Goal: Task Accomplishment & Management: Complete application form

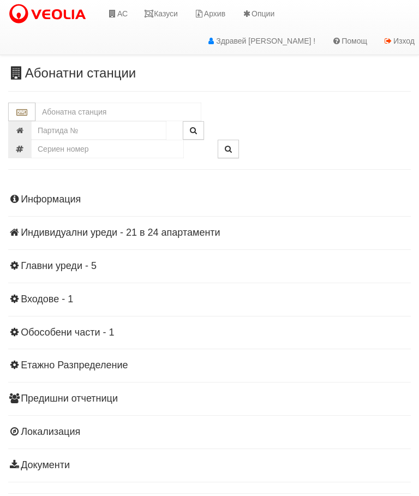
scroll to position [24, 0]
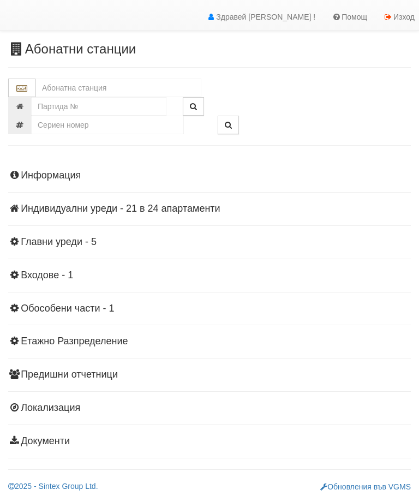
click at [81, 234] on div "Информация Параметри Брой Апартаменти: 24 Ползватели 08/2025 75 % 0 % 70" at bounding box center [209, 307] width 403 height 301
click at [79, 246] on h4 "Главни уреди - 5" at bounding box center [209, 242] width 403 height 11
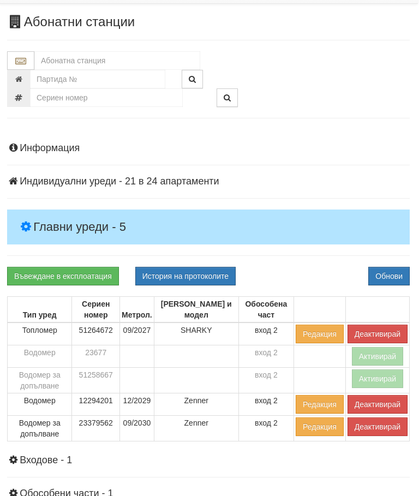
scroll to position [0, 0]
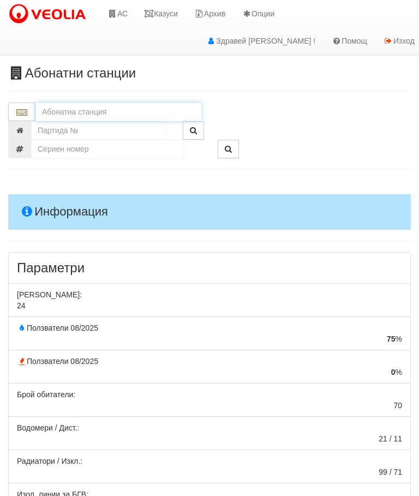
click at [88, 109] on input "text" at bounding box center [118, 112] width 166 height 19
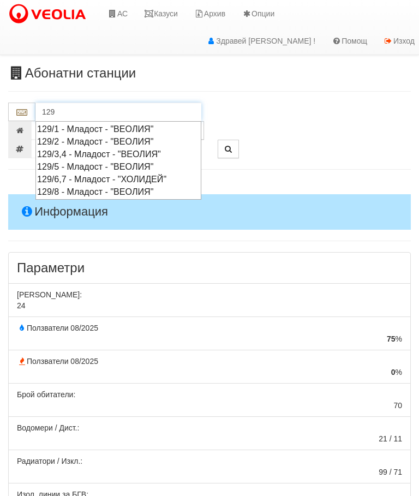
click at [98, 141] on div "129/2 - Младост - "ВЕОЛИЯ"" at bounding box center [118, 141] width 163 height 13
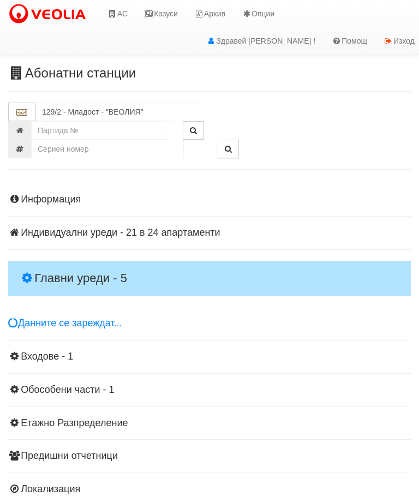
click at [90, 261] on h4 "Главни уреди - 5" at bounding box center [209, 278] width 403 height 35
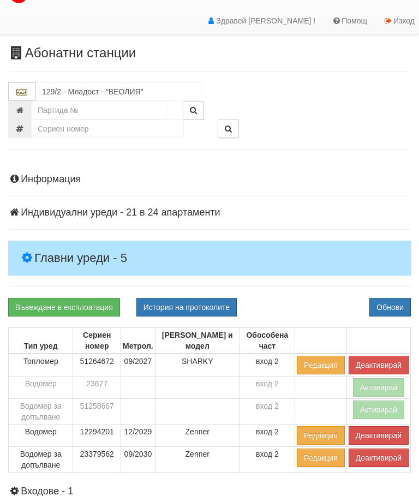
scroll to position [21, 0]
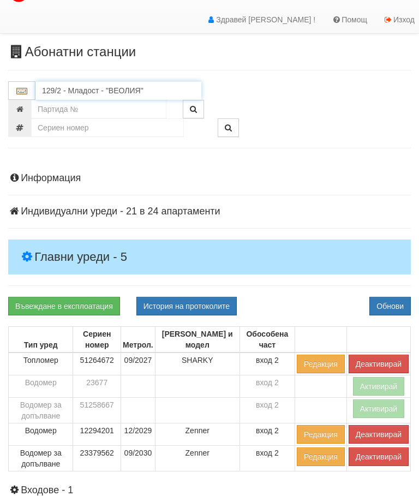
click at [101, 88] on input "129/2 - Младост - "ВЕОЛИЯ"" at bounding box center [118, 90] width 166 height 19
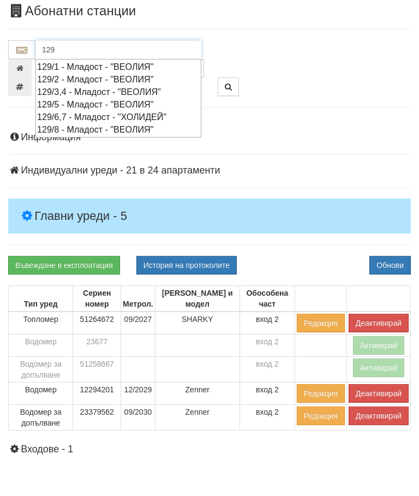
click at [105, 127] on div "129/3,4 - Младост - "ВЕОЛИЯ"" at bounding box center [118, 133] width 163 height 13
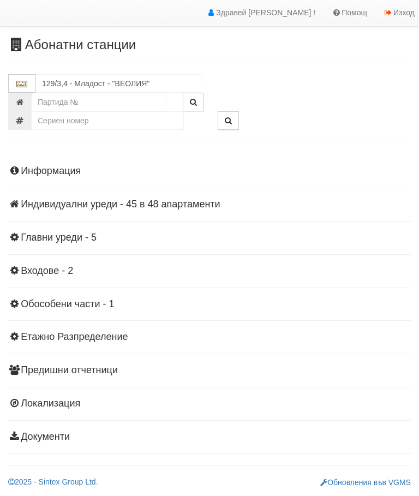
scroll to position [24, 0]
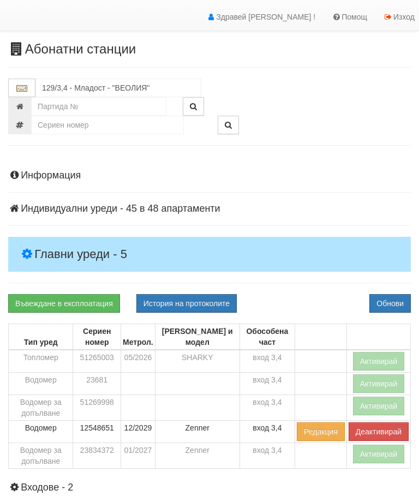
click at [85, 242] on h4 "Главни уреди - 5" at bounding box center [209, 254] width 403 height 35
click at [376, 354] on button "Активирай" at bounding box center [379, 361] width 52 height 19
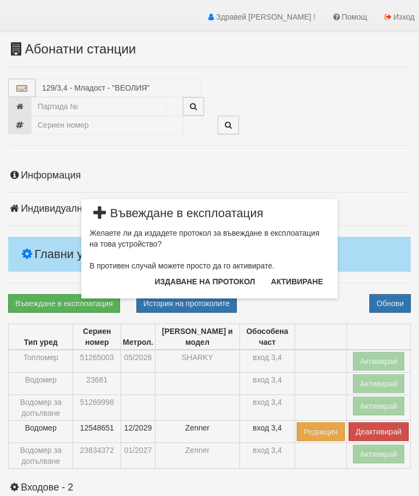
click at [180, 284] on button "Издаване на протокол" at bounding box center [206, 281] width 114 height 17
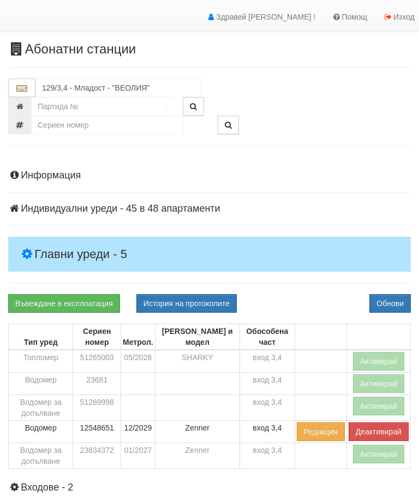
click at [302, 283] on div "Информация Параметри Брой Апартаменти: 48 Ползватели 08/2025 58 % 0 % 96" at bounding box center [209, 414] width 403 height 514
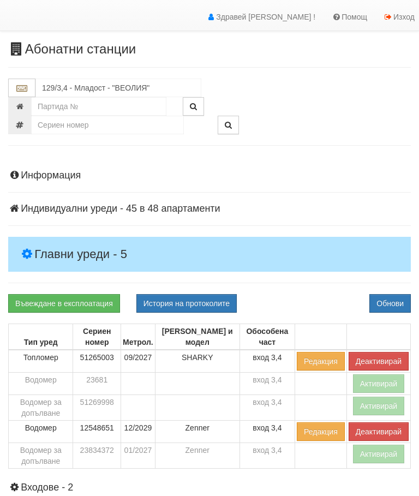
click at [367, 455] on button "Активирай" at bounding box center [379, 454] width 52 height 19
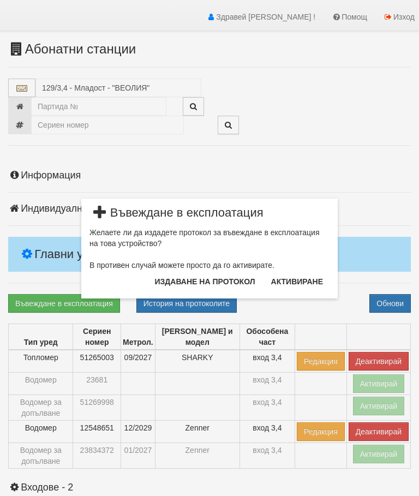
click at [209, 279] on button "Издаване на протокол" at bounding box center [206, 281] width 114 height 17
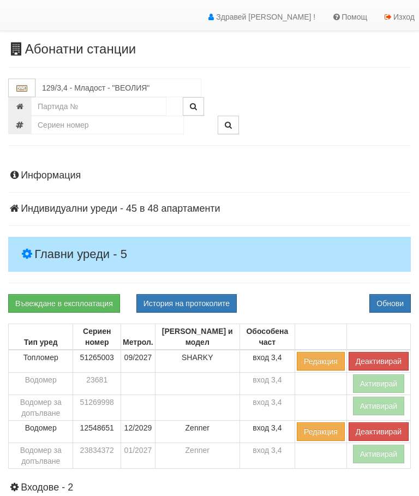
click at [305, 286] on div "Информация Параметри Брой Апартаменти: 48 Ползватели 08/2025 58 % 0 % 96" at bounding box center [209, 414] width 403 height 514
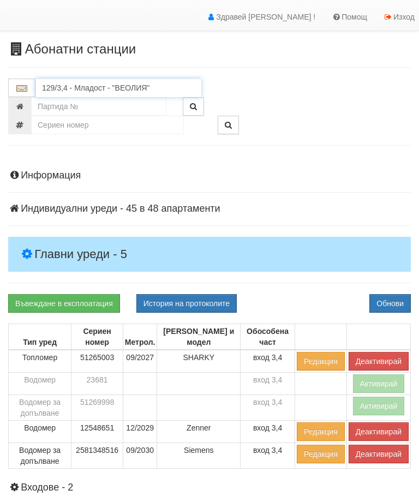
click at [107, 86] on input "129/3,4 - Младост - "ВЕОЛИЯ"" at bounding box center [118, 88] width 166 height 19
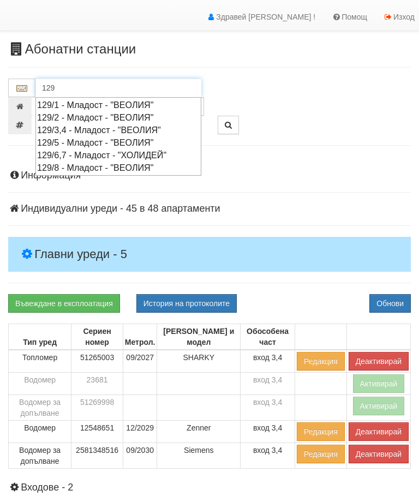
click at [102, 141] on div "129/5 - Младост - "ВЕОЛИЯ"" at bounding box center [118, 143] width 163 height 13
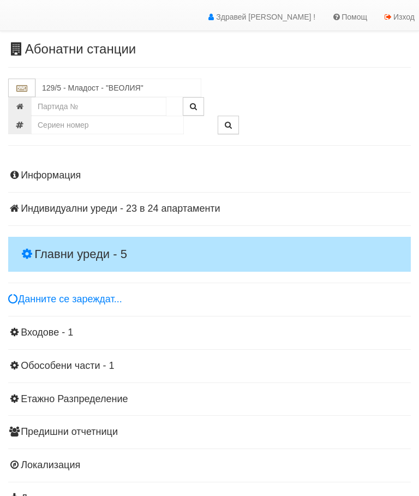
click at [77, 246] on h4 "Главни уреди - 5" at bounding box center [209, 254] width 403 height 35
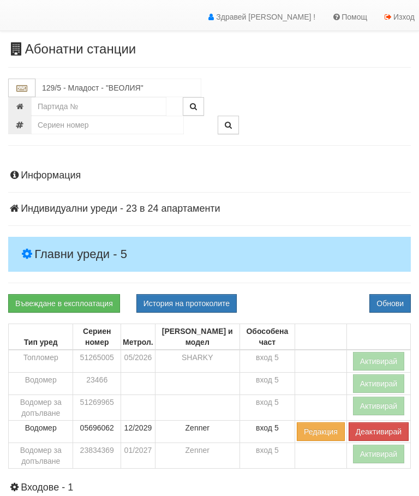
click at [368, 455] on button "Активирай" at bounding box center [379, 454] width 52 height 19
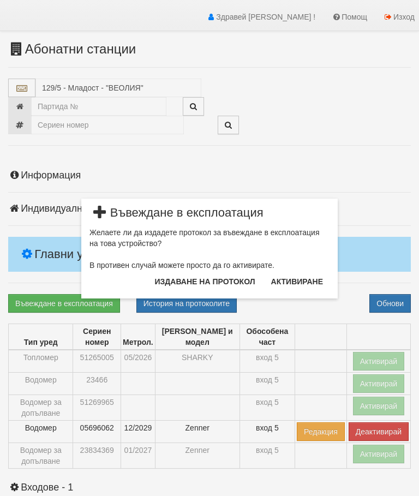
click at [210, 281] on button "Издаване на протокол" at bounding box center [206, 281] width 114 height 17
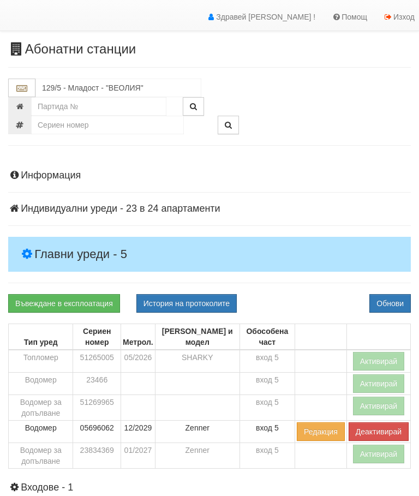
click at [318, 184] on div "Информация Параметри Брой Апартаменти: 24 Ползватели 08/2025 42 % 0 % 57" at bounding box center [209, 414] width 403 height 514
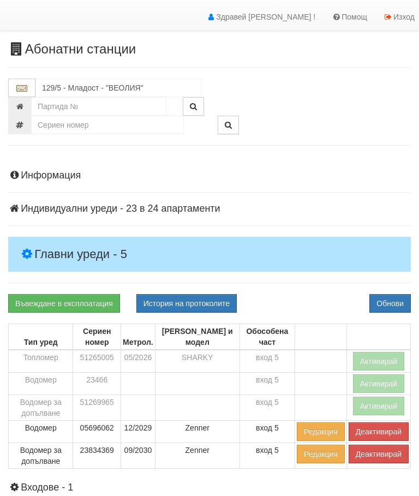
click at [374, 356] on button "Активирай" at bounding box center [379, 361] width 52 height 19
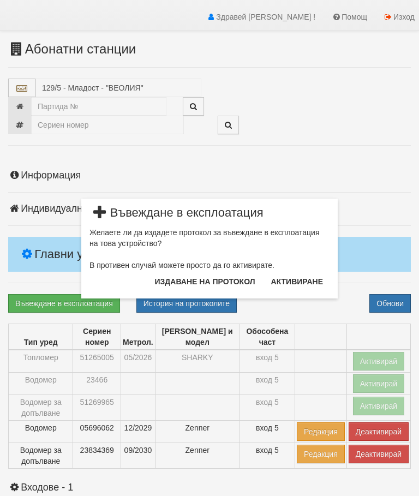
click at [219, 276] on button "Издаване на протокол" at bounding box center [206, 281] width 114 height 17
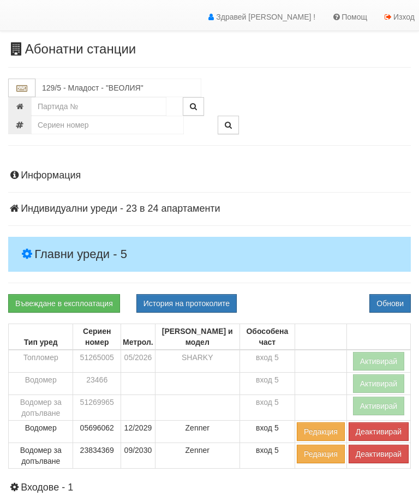
click at [301, 279] on div "Информация Параметри Брой Апартаменти: 24 Ползватели 08/2025 42 % 0 % 57" at bounding box center [209, 414] width 403 height 514
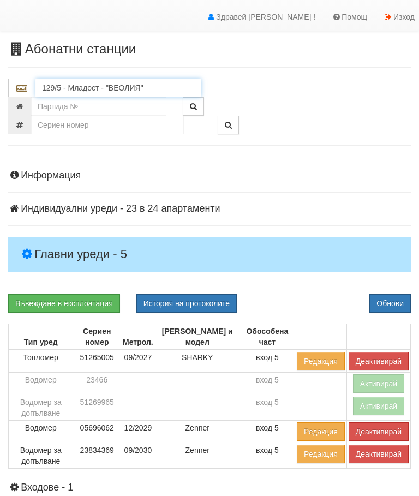
click at [99, 84] on input "129/5 - Младост - "ВЕОЛИЯ"" at bounding box center [118, 88] width 166 height 19
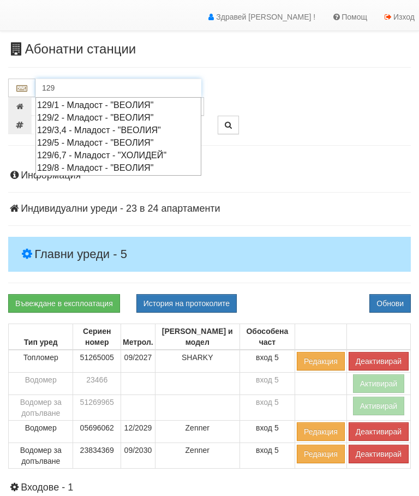
click at [110, 162] on div "129/8 - Младост - "ВЕОЛИЯ"" at bounding box center [118, 168] width 163 height 13
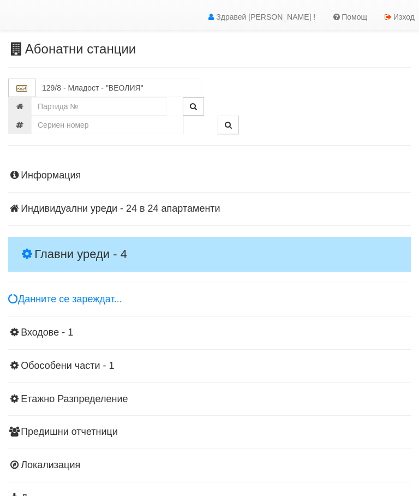
click at [78, 242] on h4 "Главни уреди - 4" at bounding box center [209, 254] width 403 height 35
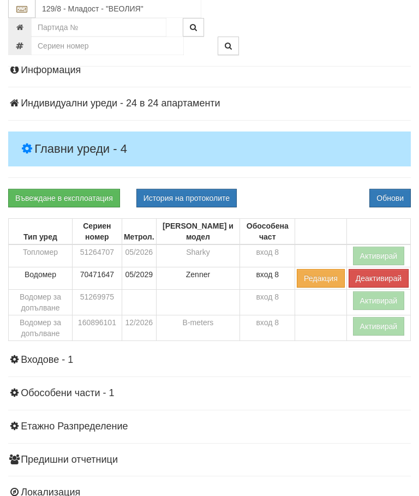
scroll to position [129, 0]
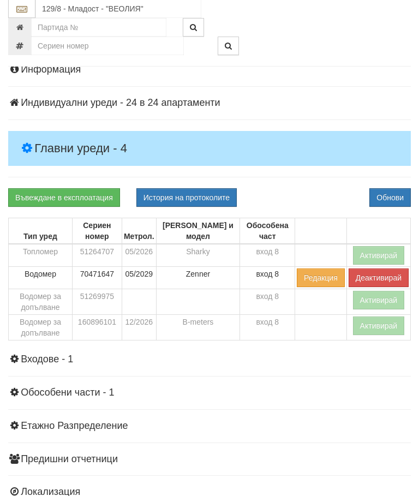
click at [374, 319] on button "Активирай" at bounding box center [379, 326] width 52 height 19
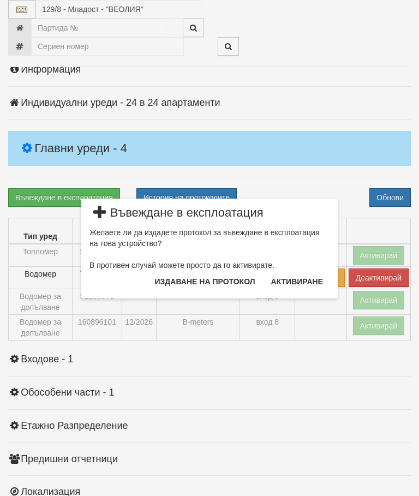
click at [224, 282] on button "Издаване на протокол" at bounding box center [206, 281] width 114 height 17
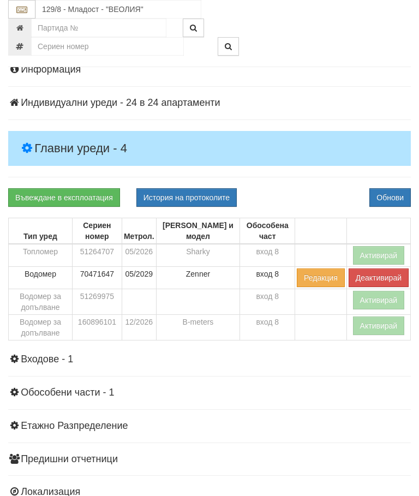
click at [324, 168] on div "Информация Параметри Брой Апартаменти: 24 Ползватели 08/2025 83 % 0 % 51" at bounding box center [209, 297] width 403 height 492
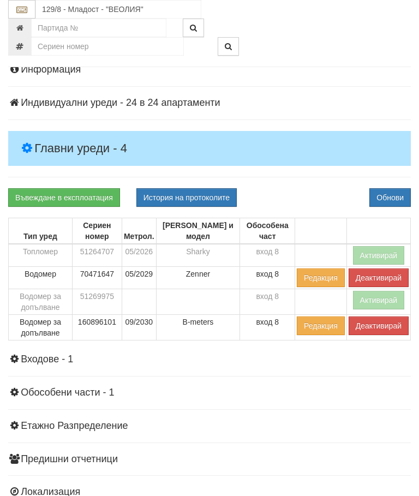
click at [381, 248] on button "Активирай" at bounding box center [379, 255] width 52 height 19
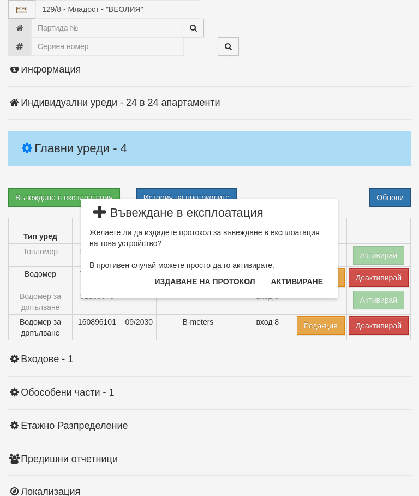
click at [227, 280] on button "Издаване на протокол" at bounding box center [206, 281] width 114 height 17
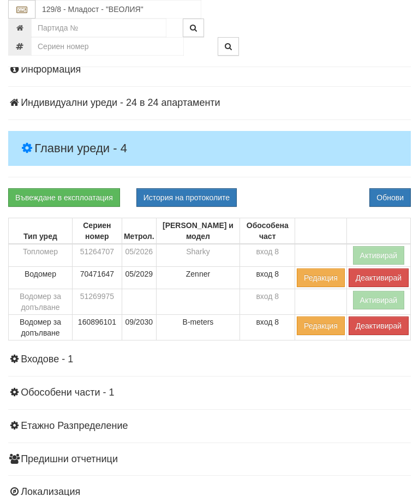
click at [327, 180] on div "Информация Параметри Брой Апартаменти: 24 Ползватели 08/2025 83 % 0 % 51" at bounding box center [209, 297] width 403 height 492
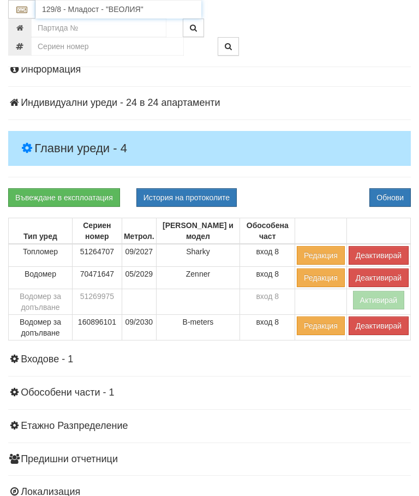
click at [98, 6] on input "129/8 - Младост - "ВЕОЛИЯ"" at bounding box center [118, 9] width 166 height 19
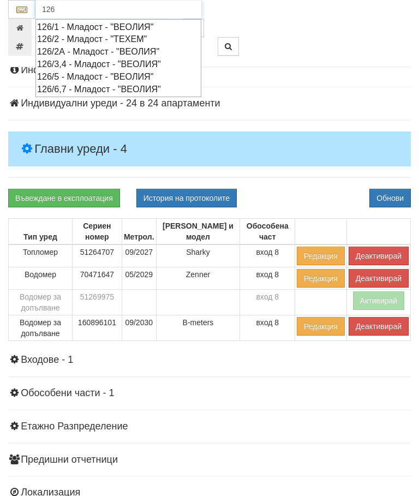
click at [100, 22] on div "126/1 - Младост - "ВЕОЛИЯ"" at bounding box center [118, 27] width 163 height 13
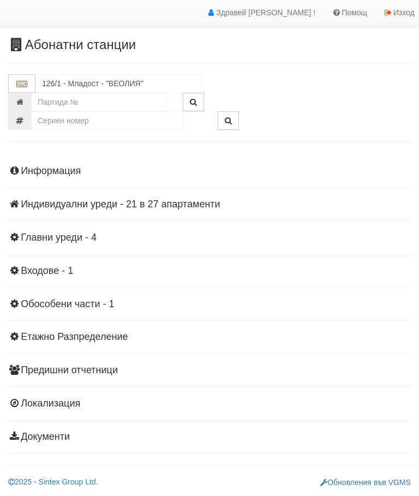
scroll to position [24, 0]
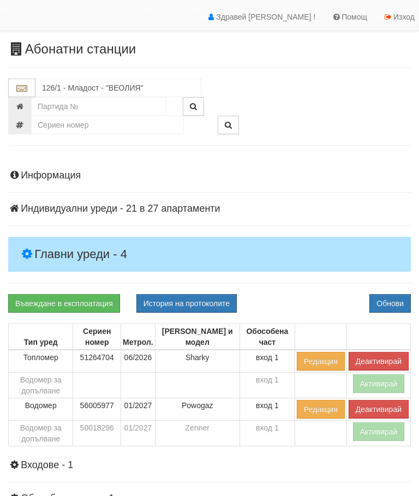
click at [371, 433] on button "Активирай" at bounding box center [379, 432] width 52 height 19
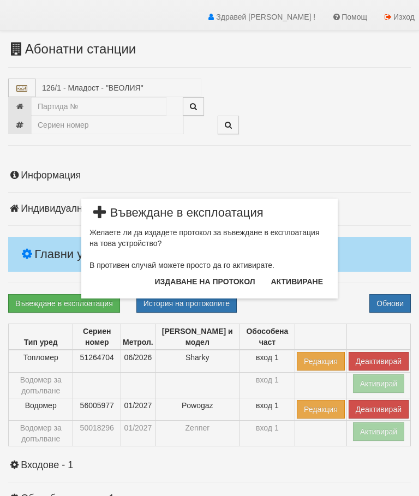
click at [210, 281] on button "Издаване на протокол" at bounding box center [206, 281] width 114 height 17
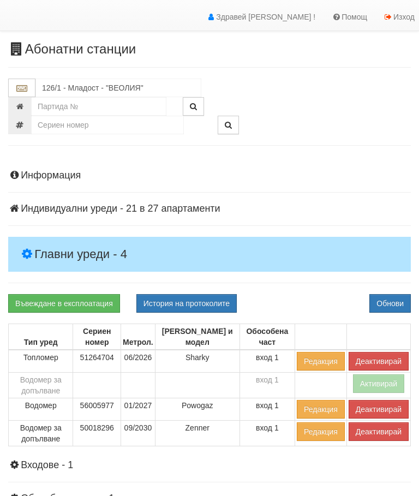
click at [304, 289] on div "Информация Параметри Брой Апартаменти: 27 Ползватели 08/2025 33 % 0 % 55" at bounding box center [209, 403] width 403 height 492
click at [94, 86] on input "126/1 - Младост - "ВЕОЛИЯ"" at bounding box center [118, 88] width 166 height 19
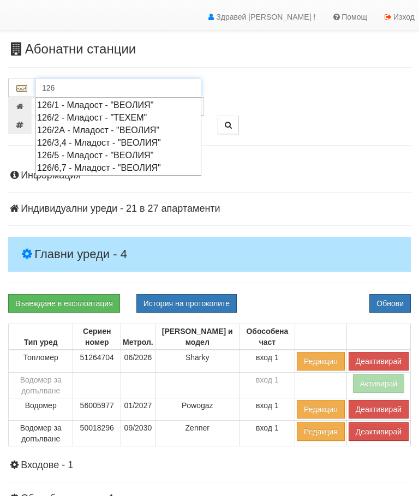
click at [105, 140] on div "126/3,4 - Младост - "ВЕОЛИЯ"" at bounding box center [118, 143] width 163 height 13
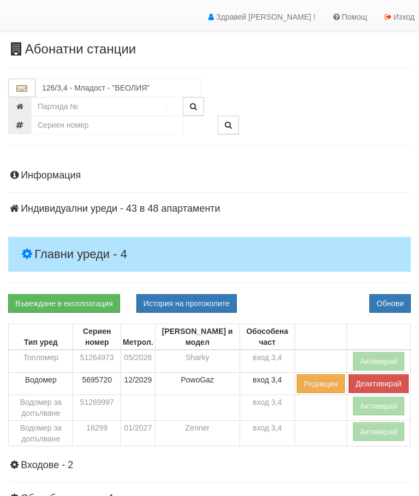
click at [66, 242] on h4 "Главни уреди - 4" at bounding box center [209, 254] width 403 height 35
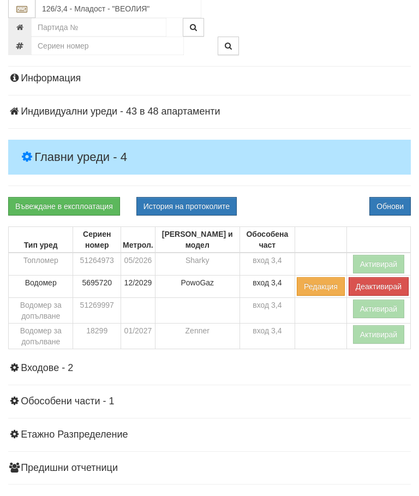
scroll to position [121, 0]
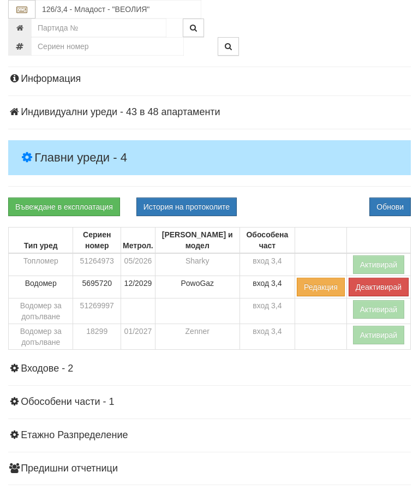
click at [362, 335] on button "Активирай" at bounding box center [379, 335] width 52 height 19
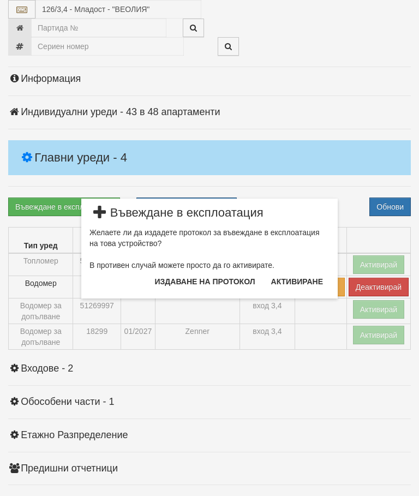
click at [220, 281] on button "Издаване на протокол" at bounding box center [206, 281] width 114 height 17
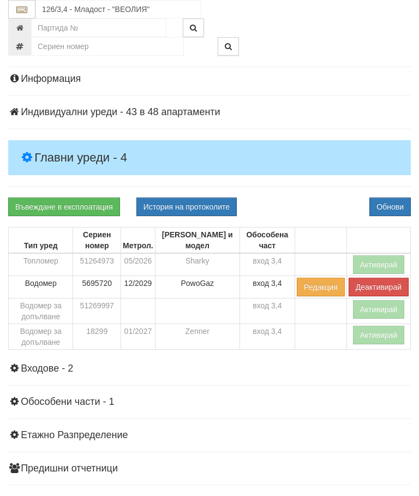
click at [322, 198] on div "Въвеждане в експлоатация История на протоколите Обнови" at bounding box center [209, 207] width 419 height 19
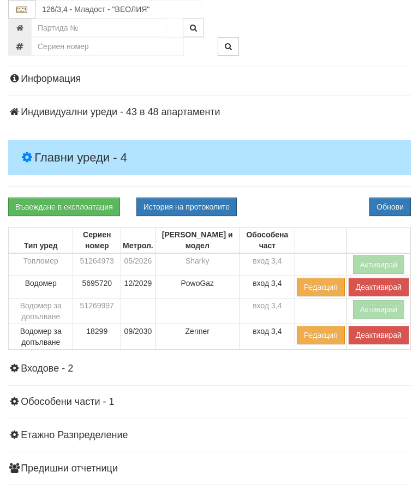
click at [378, 257] on button "Активирай" at bounding box center [379, 265] width 52 height 19
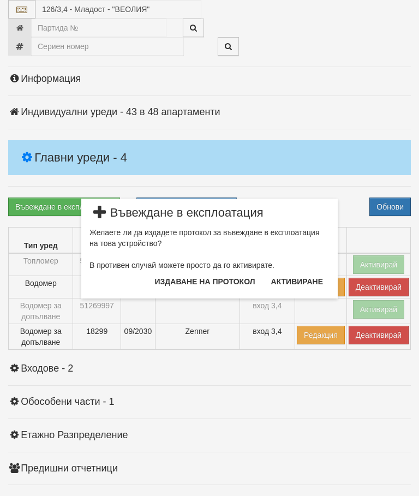
click at [225, 281] on button "Издаване на протокол" at bounding box center [206, 281] width 114 height 17
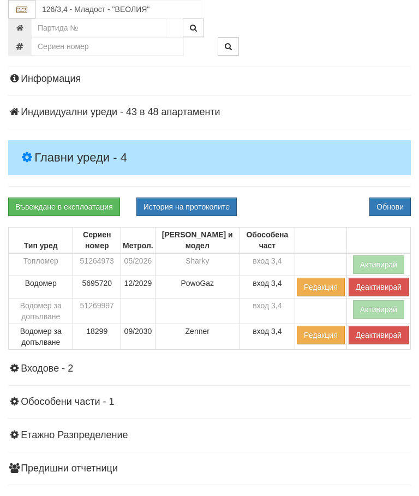
click at [323, 190] on div "Информация Параметри Брой Апартаменти: 48 Ползватели 08/2025 63 % 0 % 110" at bounding box center [209, 306] width 403 height 492
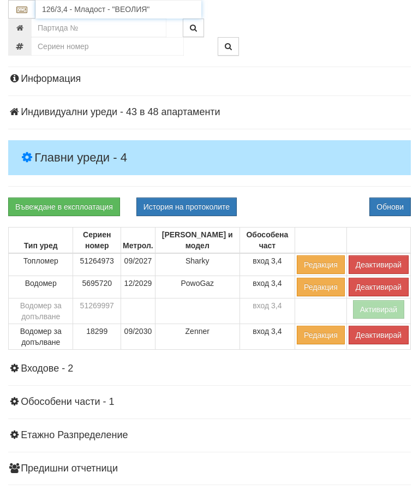
click at [92, 8] on input "126/3,4 - Младост - "ВЕОЛИЯ"" at bounding box center [118, 9] width 166 height 19
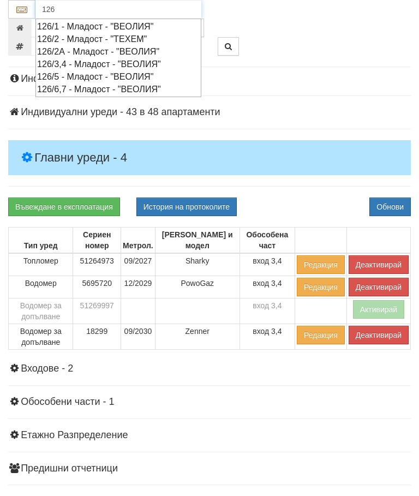
click at [101, 75] on div "126/5 - Младост - "ВЕОЛИЯ"" at bounding box center [118, 76] width 163 height 13
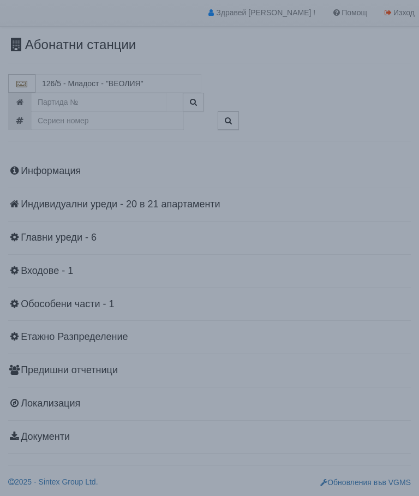
scroll to position [24, 0]
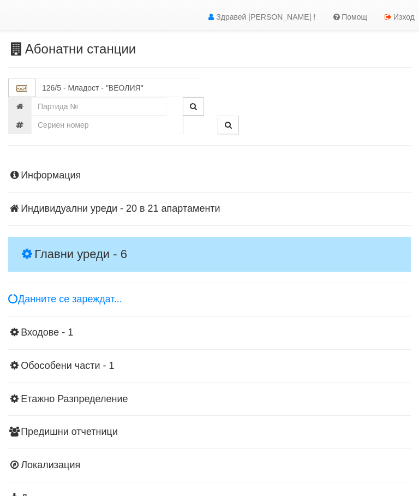
click at [73, 241] on h4 "Главни уреди - 6" at bounding box center [209, 254] width 403 height 35
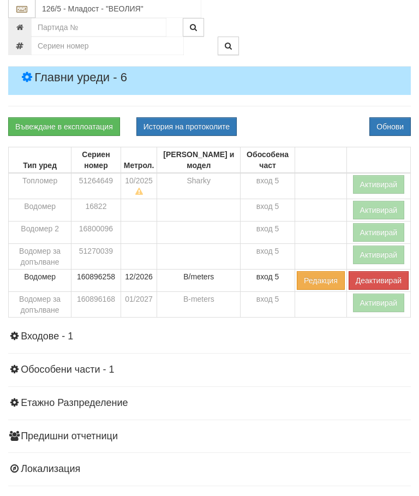
scroll to position [201, 0]
click at [371, 300] on button "Активирай" at bounding box center [379, 303] width 52 height 19
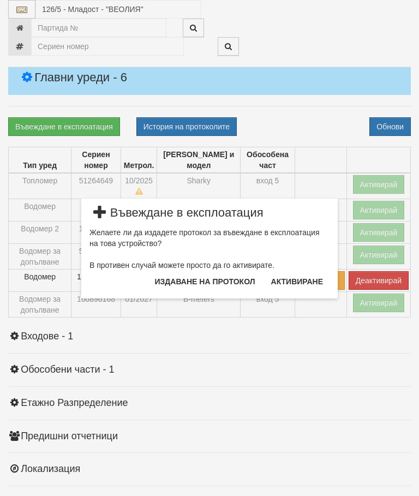
click at [226, 276] on button "Издаване на протокол" at bounding box center [206, 281] width 114 height 17
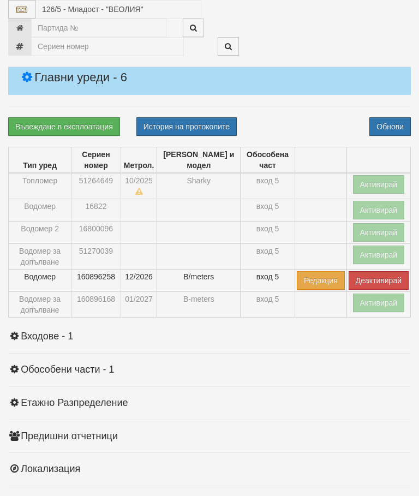
scroll to position [242, 0]
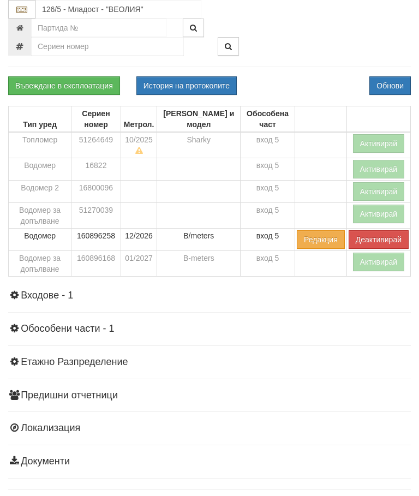
click at [314, 284] on div "Тип уред Сериен номер Метрол. Марка и модел Обособена част Топломер 51264649 10…" at bounding box center [209, 197] width 419 height 182
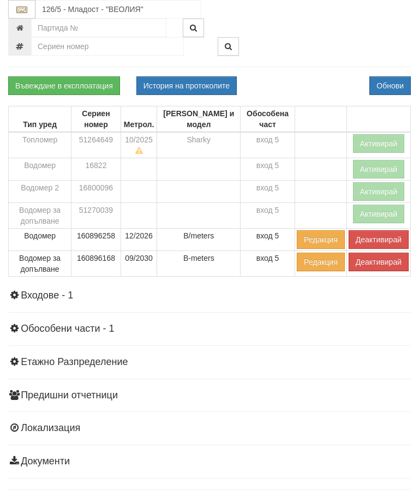
click at [377, 139] on button "Активирай" at bounding box center [379, 143] width 52 height 19
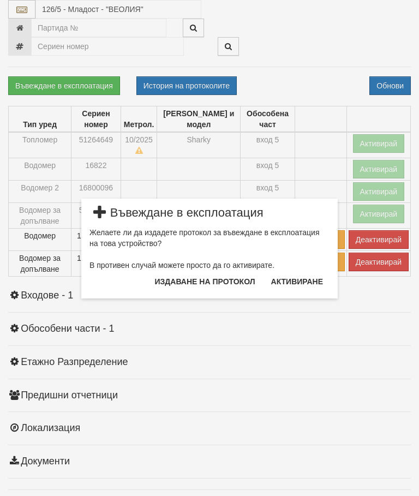
click at [221, 286] on button "Издаване на протокол" at bounding box center [206, 281] width 114 height 17
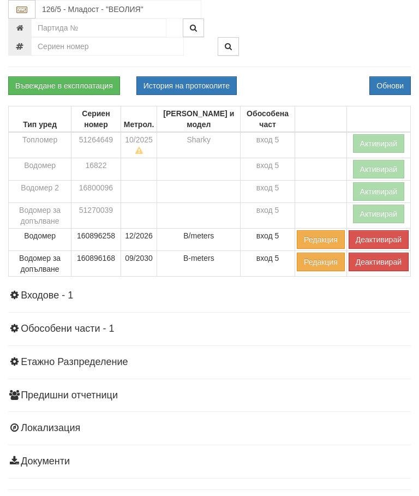
click at [323, 78] on div "Въвеждане в експлоатация История на протоколите Обнови" at bounding box center [209, 85] width 419 height 19
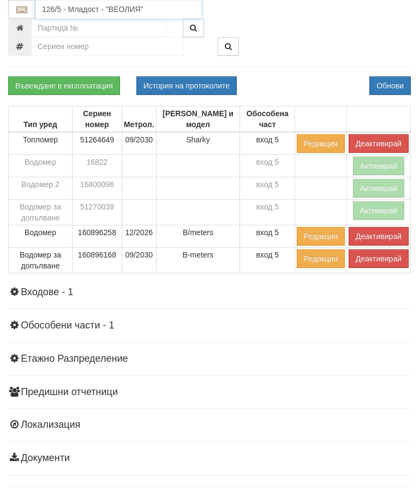
click at [91, 8] on input "126/5 - Младост - "ВЕОЛИЯ"" at bounding box center [118, 9] width 166 height 19
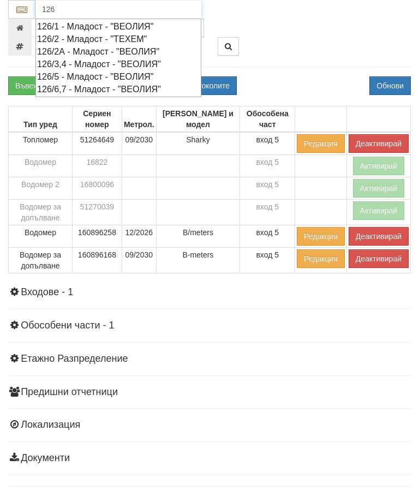
click at [102, 87] on div "126/6,7 - Младост - "ВЕОЛИЯ"" at bounding box center [118, 89] width 163 height 13
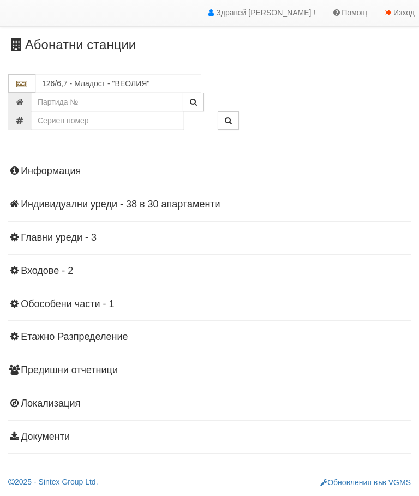
scroll to position [24, 0]
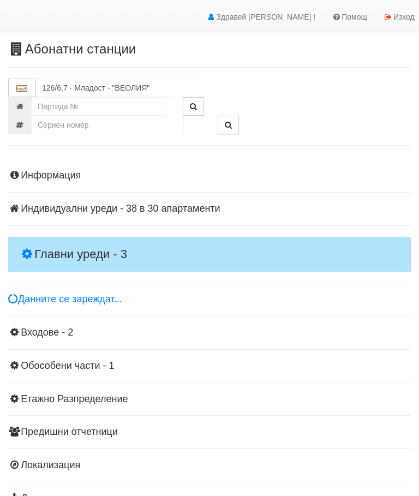
click at [78, 245] on h4 "Главни уреди - 3" at bounding box center [209, 254] width 403 height 35
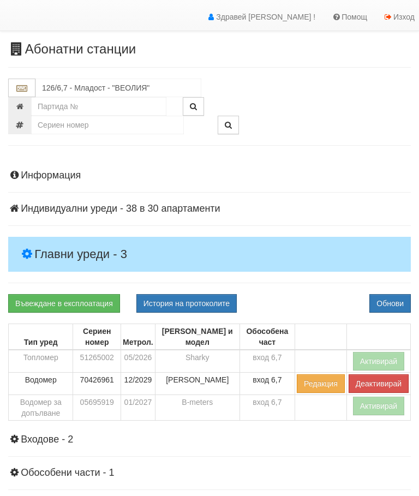
click at [370, 407] on button "Активирай" at bounding box center [379, 406] width 52 height 19
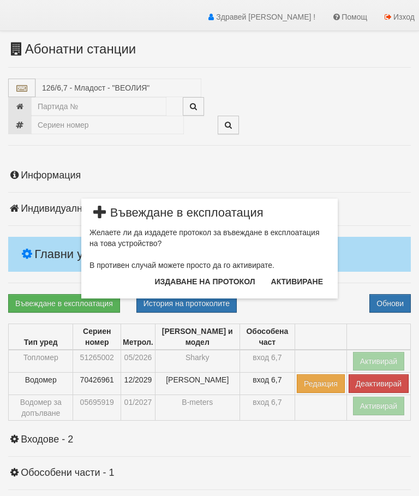
click at [222, 284] on button "Издаване на протокол" at bounding box center [206, 281] width 114 height 17
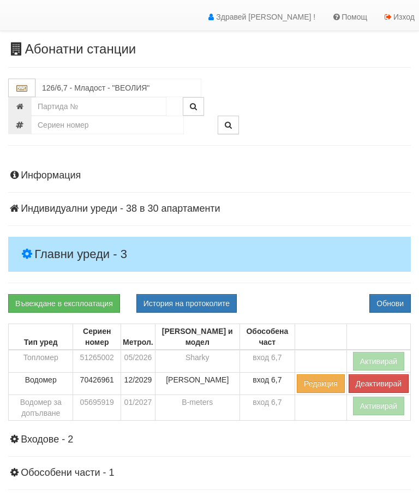
click at [305, 283] on div "Информация Параметри Брой Апартаменти: 30 Ползватели 08/2025 47 % 0 % 50" at bounding box center [209, 390] width 403 height 466
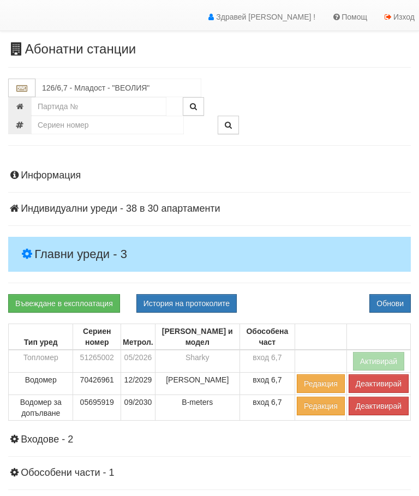
click at [368, 356] on button "Активирай" at bounding box center [379, 361] width 52 height 19
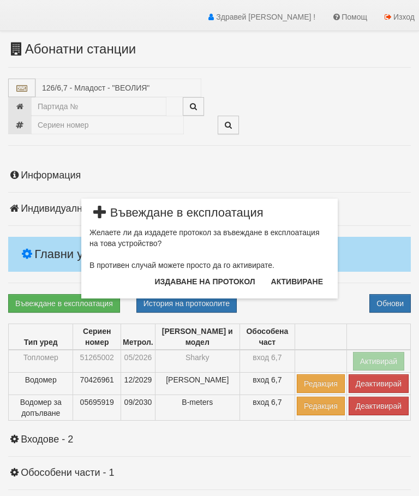
click at [221, 278] on button "Издаване на протокол" at bounding box center [206, 281] width 114 height 17
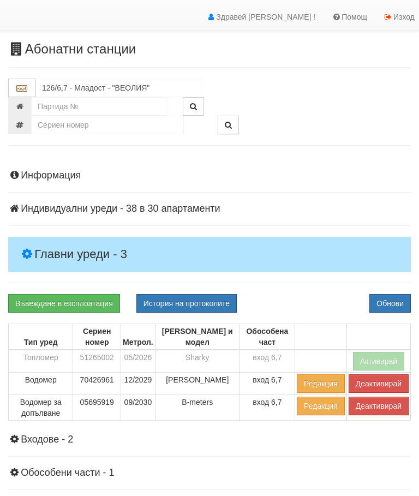
click at [316, 201] on div "Информация Параметри Брой Апартаменти: 30 Ползватели 08/2025 47 % 0 % 50" at bounding box center [209, 390] width 403 height 466
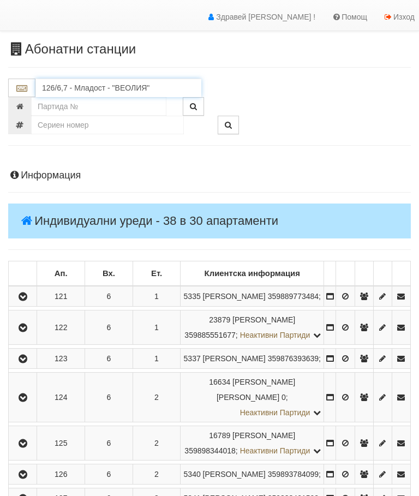
click at [99, 80] on input "126/6,7 - Младост - "ВЕОЛИЯ"" at bounding box center [118, 88] width 166 height 19
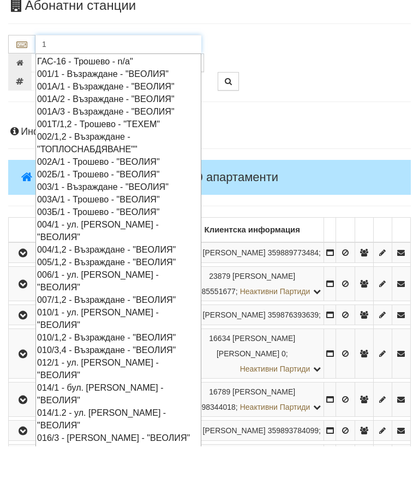
scroll to position [17, 0]
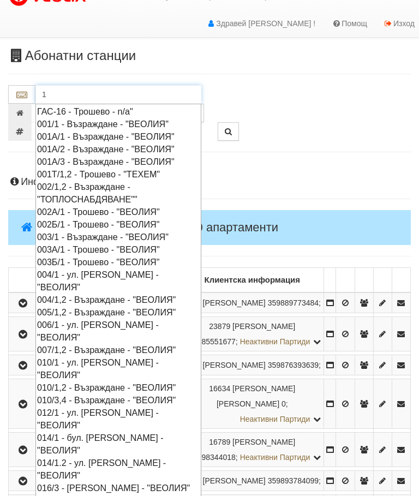
click at [107, 123] on div "001/1 - Възраждане - "ВЕОЛИЯ"" at bounding box center [118, 124] width 163 height 13
type input "001/1 - Възраждане - "ВЕОЛИЯ""
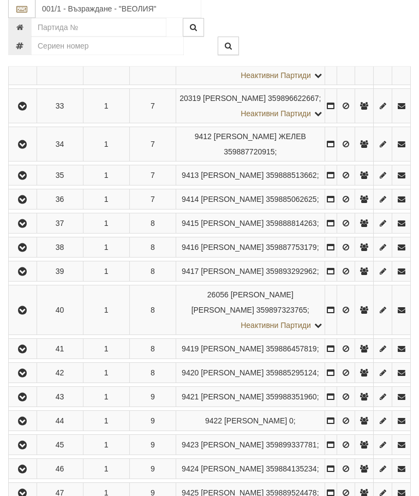
scroll to position [1202, 0]
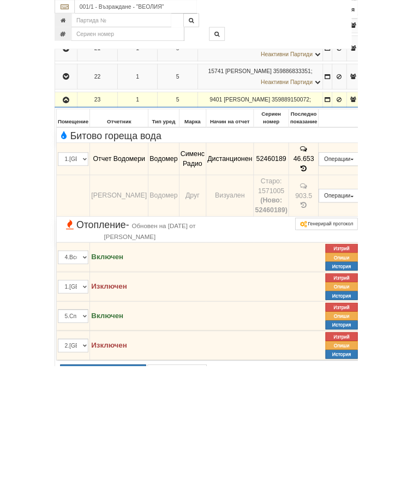
scroll to position [953, 0]
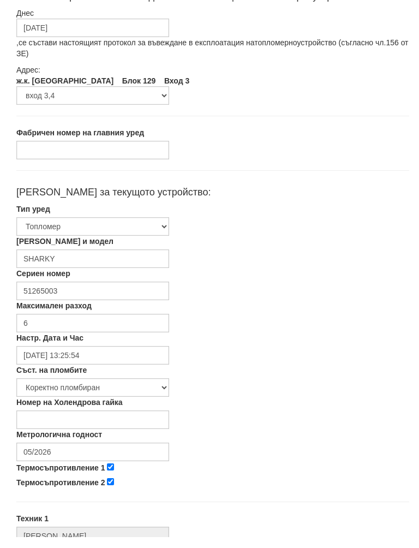
scroll to position [90, 0]
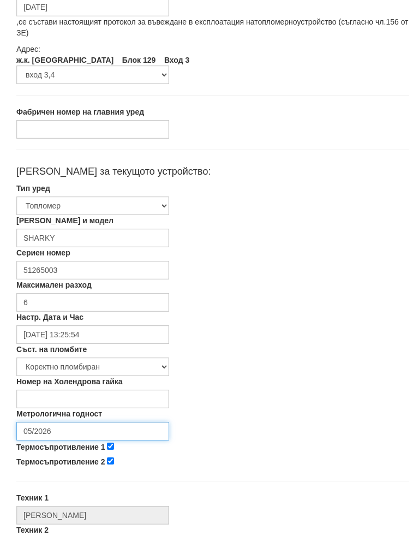
click at [88, 433] on input "05/2026" at bounding box center [92, 442] width 153 height 19
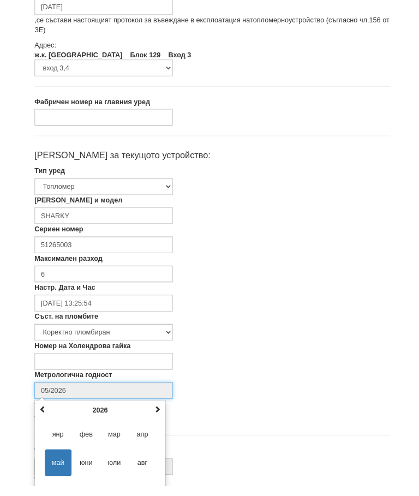
scroll to position [184, 0]
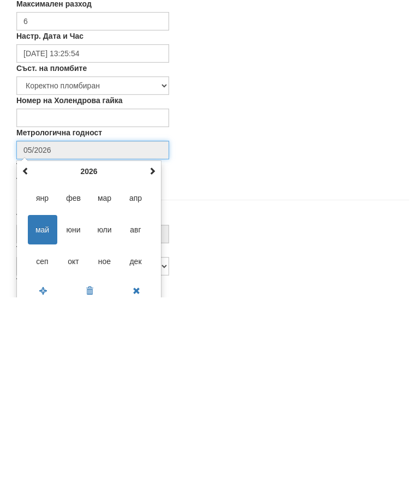
click at [161, 359] on div "май 2026 пн вт ср чт пт сб нд 27 28 29 30 1 2 3 4 5 6 7 8 9 10 11 12 13 14 15 1…" at bounding box center [88, 431] width 145 height 144
click at [159, 359] on div "май 2026 пн вт ср чт пт сб нд 27 28 29 30 1 2 3 4 5 6 7 8 9 10 11 12 13 14 15 1…" at bounding box center [88, 431] width 145 height 144
click at [153, 366] on span at bounding box center [153, 370] width 8 height 8
click at [161, 359] on div "май 2027 пн вт ср чт пт сб нд 26 27 28 29 30 1 2 3 4 5 6 7 8 9 10 11 12 13 14 1…" at bounding box center [88, 431] width 145 height 144
click at [46, 446] on span "сеп" at bounding box center [42, 460] width 29 height 29
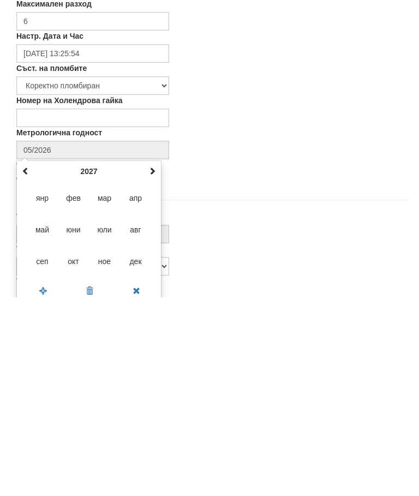
type input "09/2027"
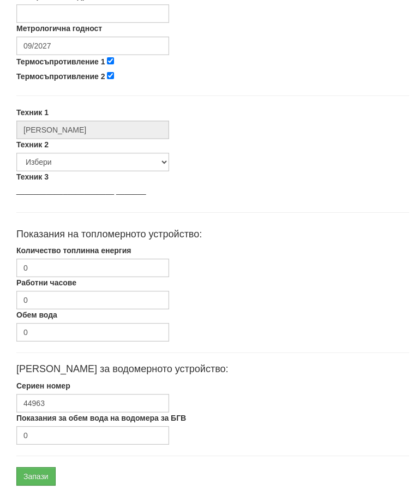
scroll to position [518, 0]
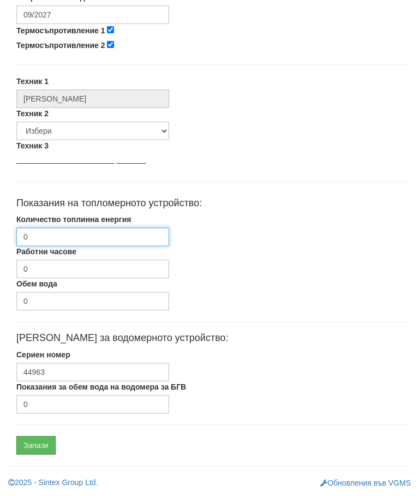
click at [111, 236] on input "0" at bounding box center [92, 237] width 153 height 19
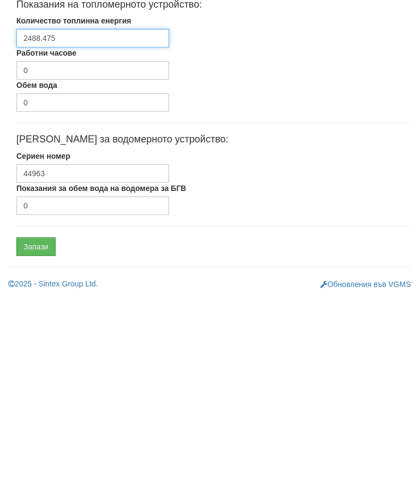
type input "2488.475"
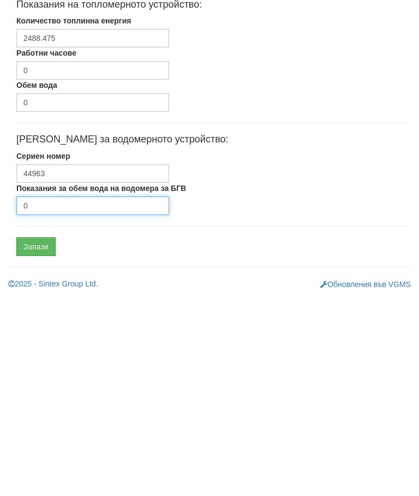
click at [66, 395] on input "0" at bounding box center [92, 404] width 153 height 19
type input "4336"
click at [45, 436] on input "Запази" at bounding box center [35, 445] width 39 height 19
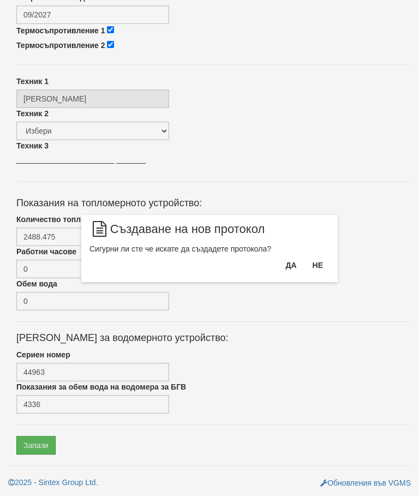
click at [289, 268] on button "Да" at bounding box center [291, 265] width 24 height 17
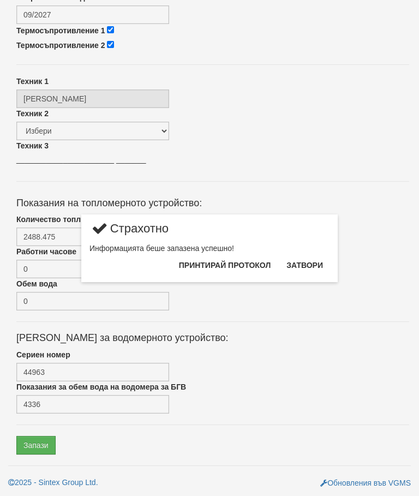
click at [310, 262] on button "Затвори" at bounding box center [305, 265] width 50 height 17
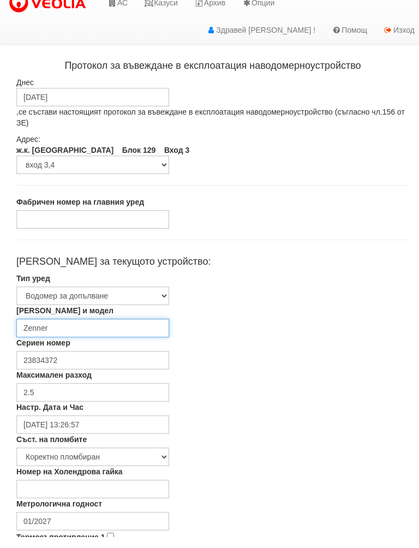
click at [123, 330] on input "Zenner" at bounding box center [92, 339] width 153 height 19
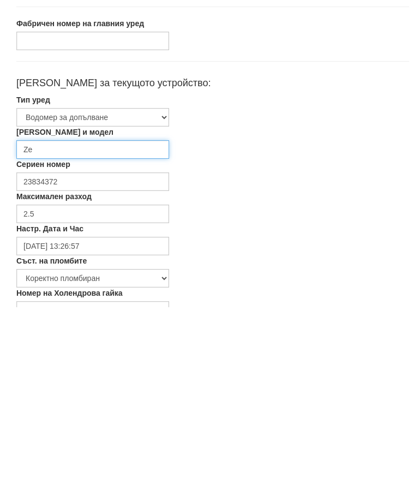
type input "Z"
type input "Siemens"
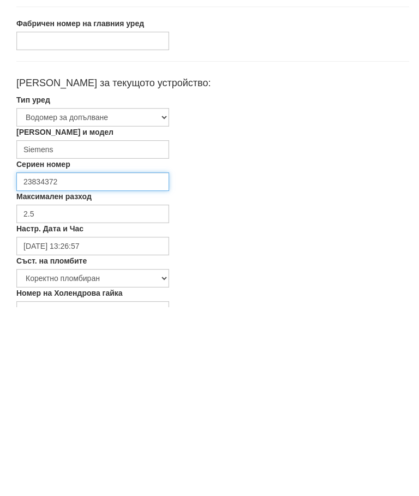
click at [126, 362] on input "23834372" at bounding box center [92, 371] width 153 height 19
type input "2"
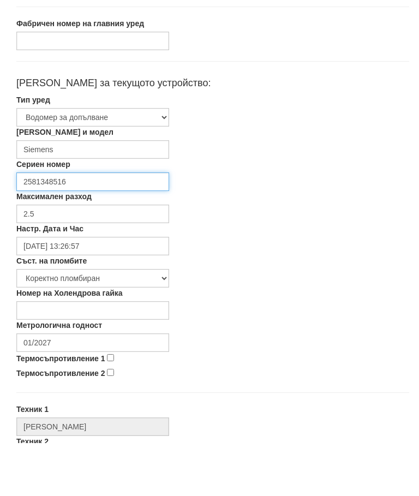
scroll to position [137, 0]
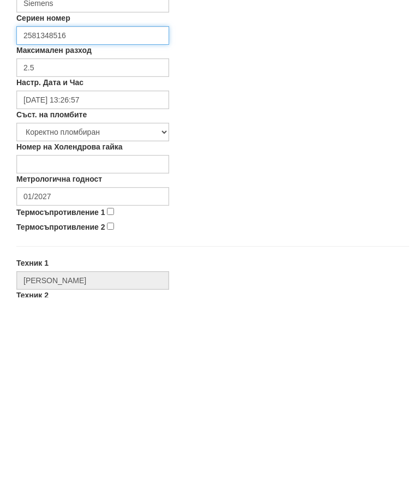
type input "2581348516"
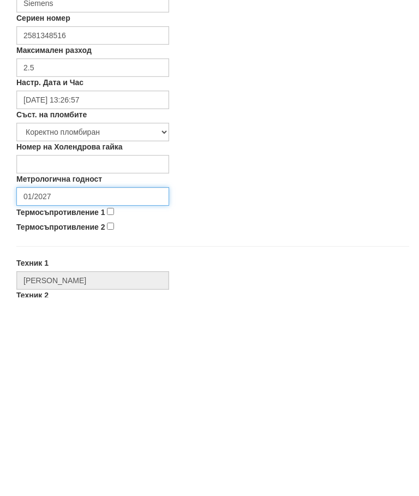
click at [86, 386] on input "01/2027" at bounding box center [92, 395] width 153 height 19
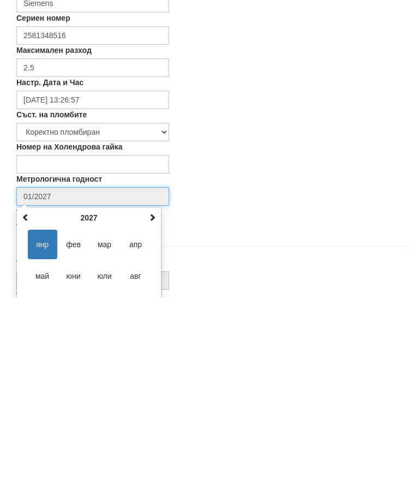
click at [157, 409] on th at bounding box center [152, 417] width 13 height 16
click at [159, 406] on div "януари 2028 пн вт ср чт пт сб нд 27 28 29 30 31 1 2 3 4 5 6 7 8 9 10 11 12 13 1…" at bounding box center [88, 478] width 145 height 144
click at [158, 409] on th at bounding box center [152, 417] width 13 height 16
click at [160, 406] on div "януари 2029 пн вт ср чт пт сб нд 1 2 3 4 5 6 7 8 9 10 11 12 13 14 15 16 17 18 1…" at bounding box center [88, 478] width 145 height 144
click at [158, 409] on th at bounding box center [152, 417] width 13 height 16
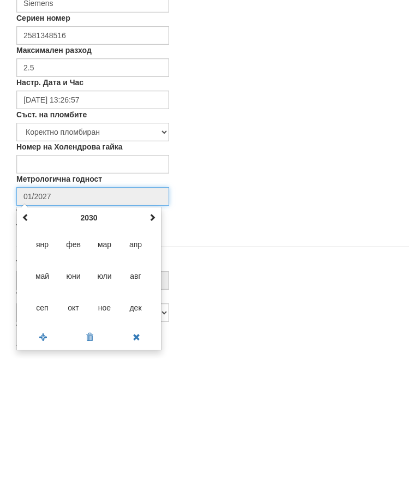
scroll to position [198, 0]
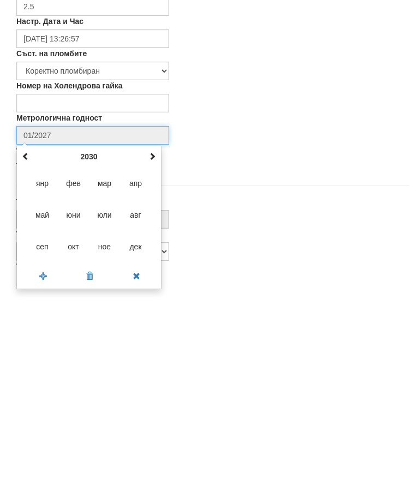
click at [48, 431] on span "сеп" at bounding box center [42, 445] width 29 height 29
type input "09/2030"
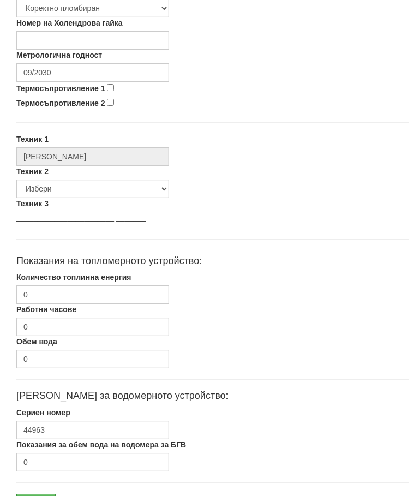
scroll to position [518, 0]
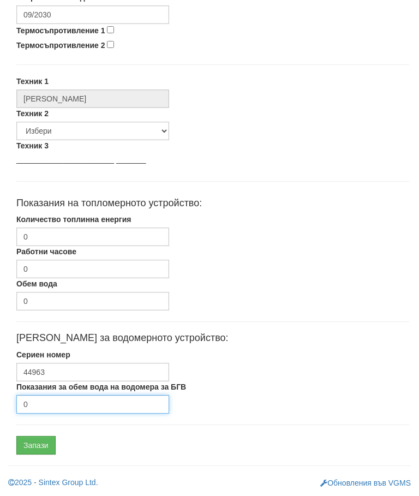
click at [59, 409] on input "0" at bounding box center [92, 404] width 153 height 19
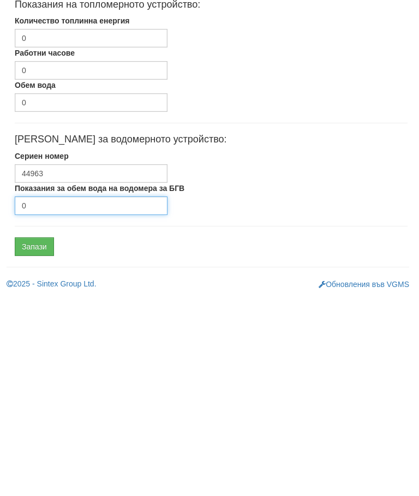
scroll to position [518, 2]
click at [41, 436] on input "Запази" at bounding box center [34, 445] width 39 height 19
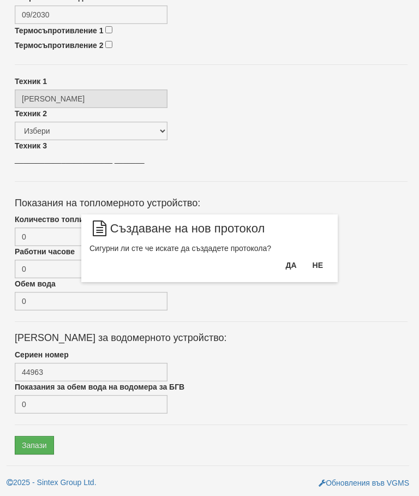
click at [292, 264] on button "Да" at bounding box center [291, 265] width 24 height 17
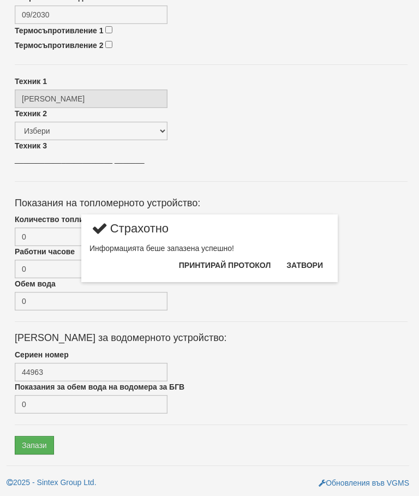
click at [310, 265] on button "Затвори" at bounding box center [305, 265] width 50 height 17
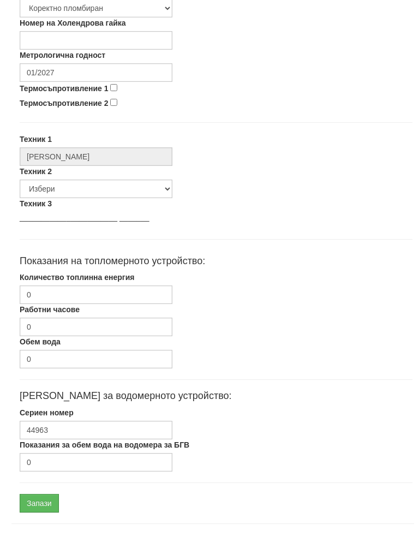
scroll to position [466, 0]
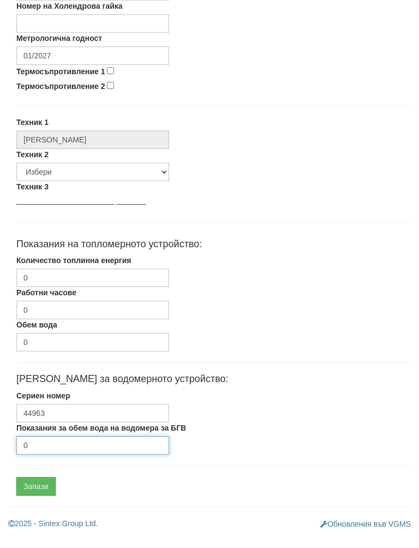
click at [76, 449] on input "0" at bounding box center [92, 456] width 153 height 19
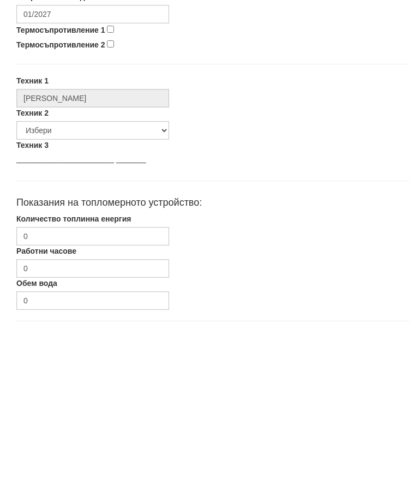
scroll to position [351, 0]
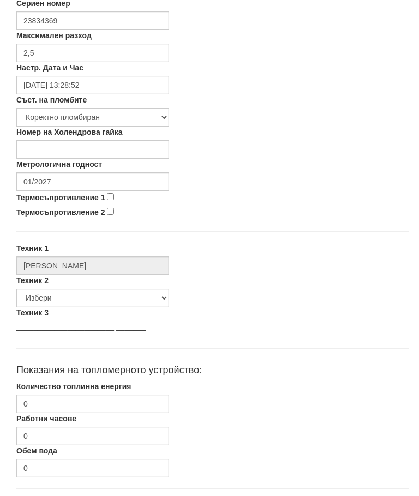
type input "4.7"
click at [85, 184] on input "01/2027" at bounding box center [92, 182] width 153 height 19
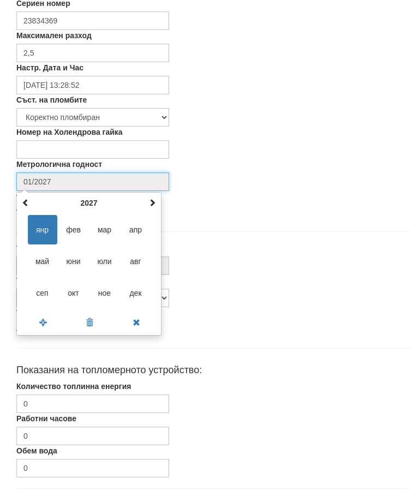
click at [160, 198] on div "януари 2027 пн вт ср чт пт сб нд 28 29 30 31 1 2 3 4 5 6 7 8 9 10 11 12 13 14 1…" at bounding box center [88, 264] width 145 height 144
click at [158, 202] on th at bounding box center [152, 203] width 13 height 16
click at [156, 202] on span at bounding box center [153, 203] width 8 height 8
click at [155, 207] on th at bounding box center [152, 203] width 13 height 16
click at [45, 289] on span "сеп" at bounding box center [42, 293] width 29 height 29
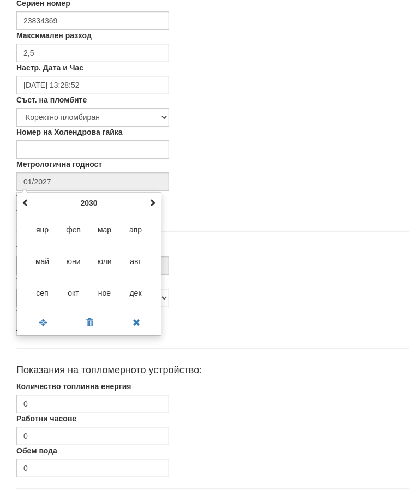
type input "09/2030"
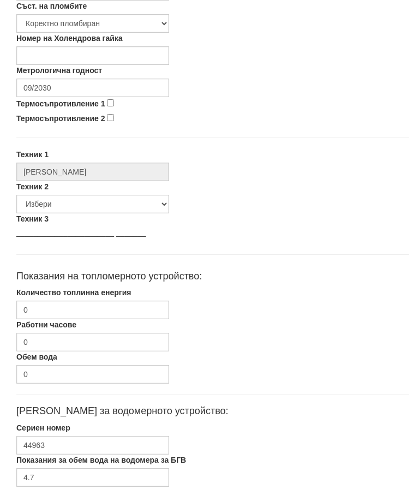
scroll to position [477, 0]
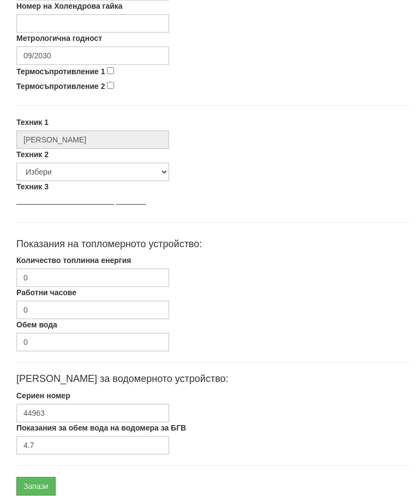
click at [39, 489] on input "Запази" at bounding box center [35, 486] width 39 height 19
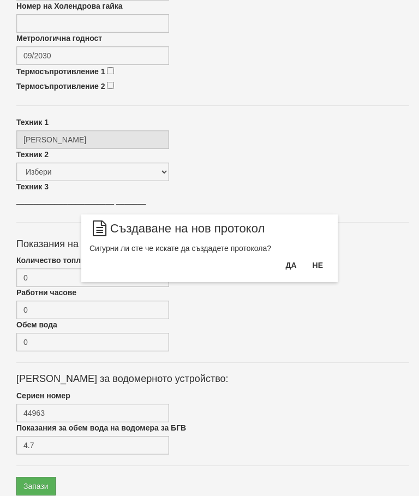
click at [287, 264] on button "Да" at bounding box center [291, 265] width 24 height 17
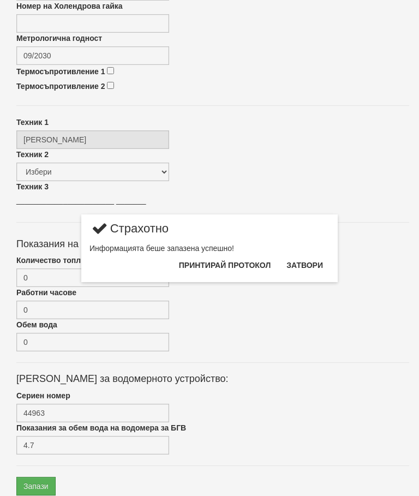
click at [306, 263] on button "Затвори" at bounding box center [305, 265] width 50 height 17
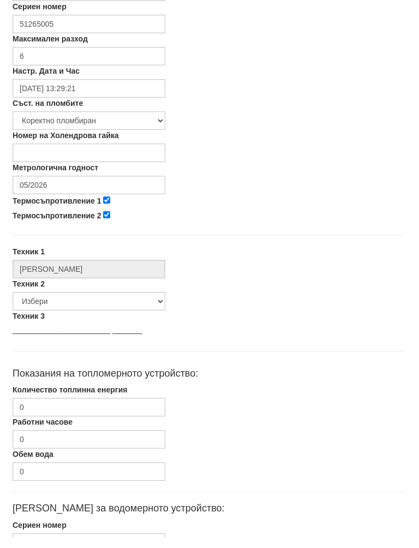
scroll to position [336, 4]
click at [104, 409] on input "0" at bounding box center [89, 418] width 153 height 19
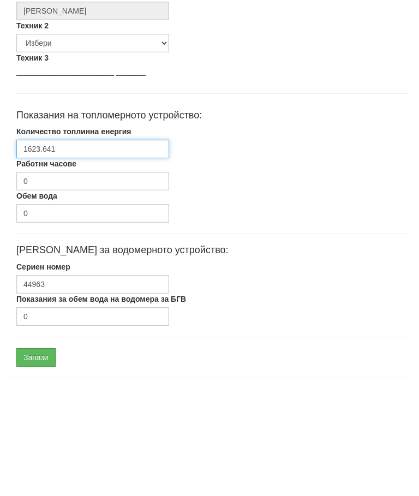
scroll to position [518, 0]
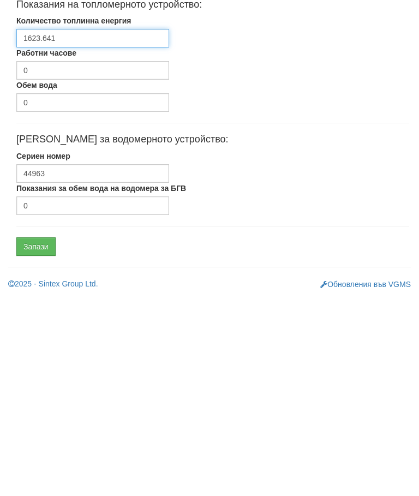
type input "1623.641"
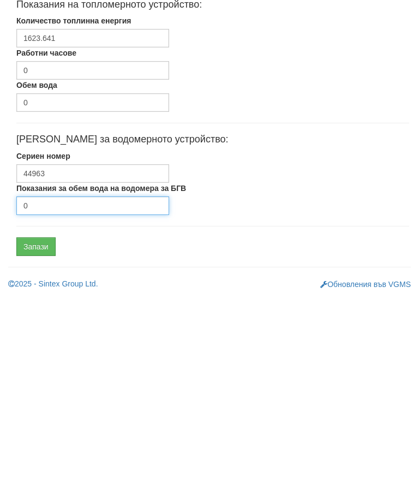
click at [88, 395] on input "0" at bounding box center [92, 404] width 153 height 19
type input "2126"
click at [43, 436] on input "Запази" at bounding box center [35, 445] width 39 height 19
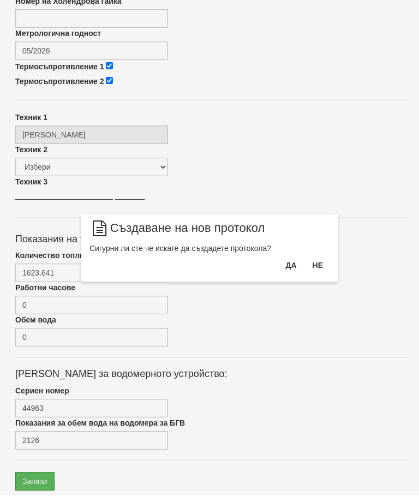
scroll to position [480, 2]
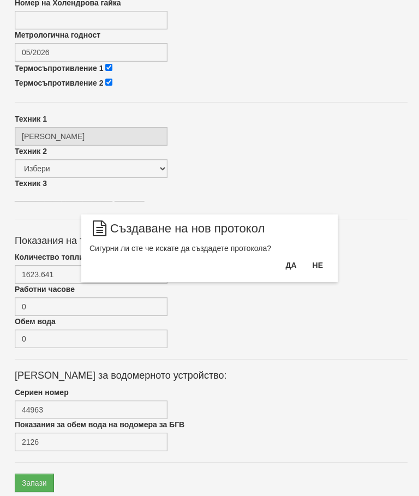
click at [319, 264] on button "Не" at bounding box center [317, 265] width 23 height 17
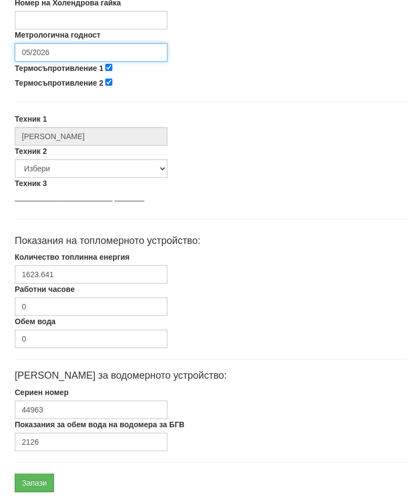
click at [90, 48] on input "05/2026" at bounding box center [91, 52] width 153 height 19
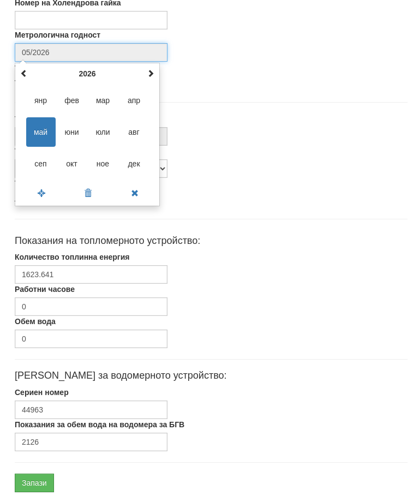
click at [151, 72] on span at bounding box center [151, 73] width 8 height 8
click at [46, 162] on span "сеп" at bounding box center [40, 163] width 29 height 29
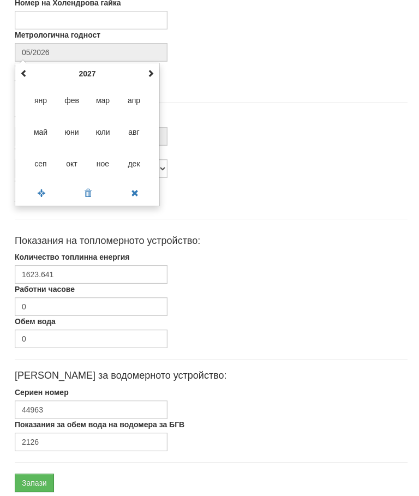
type input "09/2027"
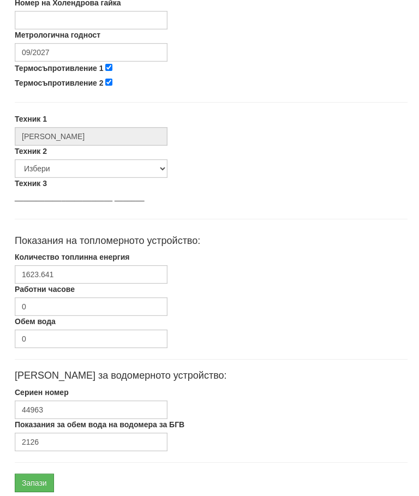
scroll to position [477, 2]
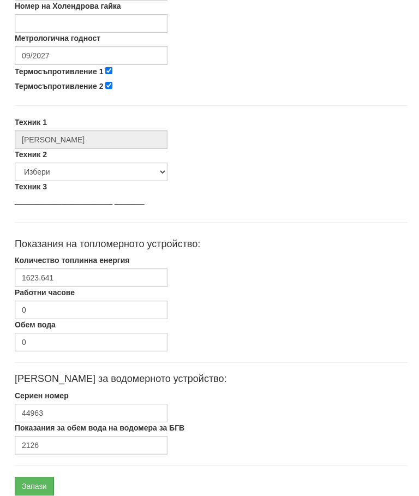
click at [38, 487] on input "Запази" at bounding box center [34, 486] width 39 height 19
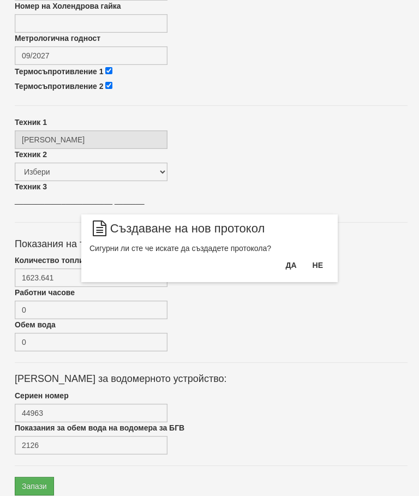
click at [286, 261] on button "Да" at bounding box center [291, 265] width 24 height 17
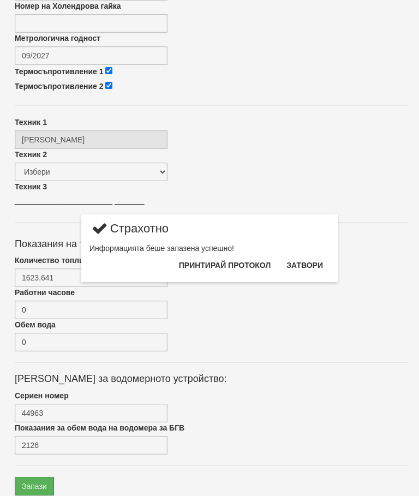
click at [310, 263] on button "Затвори" at bounding box center [305, 265] width 50 height 17
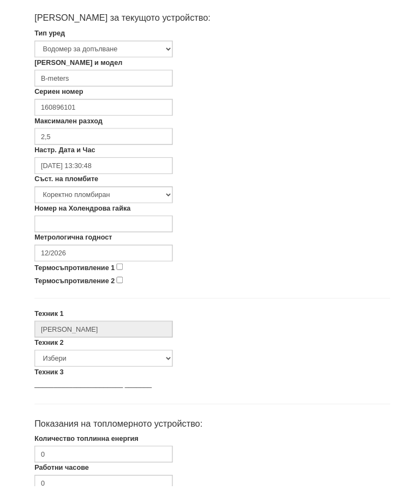
scroll to position [242, 0]
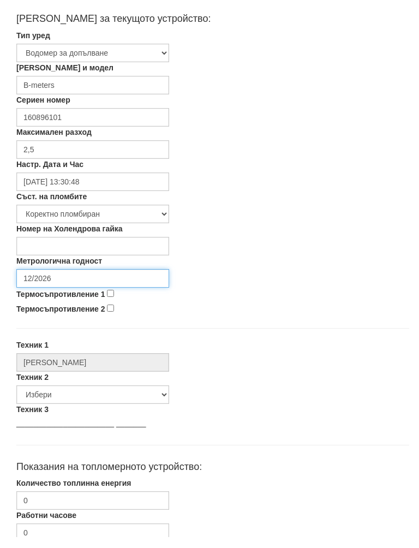
click at [91, 281] on input "12/2026" at bounding box center [92, 290] width 153 height 19
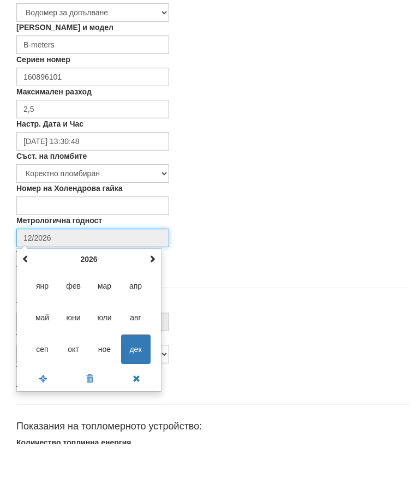
click at [158, 303] on th at bounding box center [152, 311] width 13 height 16
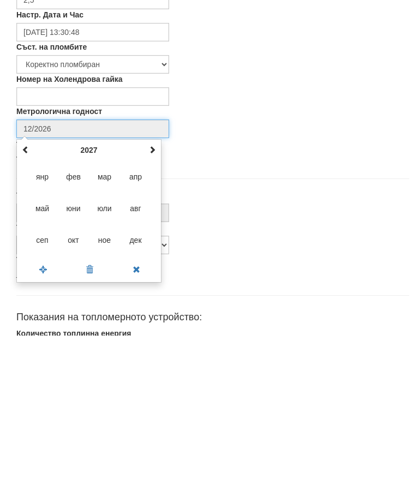
click at [155, 307] on span at bounding box center [153, 311] width 8 height 8
click at [160, 300] on div "[DATE] пн вт ср чт пт сб нд 26 27 28 29 30 1 2 3 4 5 6 7 8 9 10 11 12 13 14 15 …" at bounding box center [88, 372] width 145 height 144
click at [158, 303] on th at bounding box center [152, 311] width 13 height 16
click at [44, 387] on span "сеп" at bounding box center [42, 401] width 29 height 29
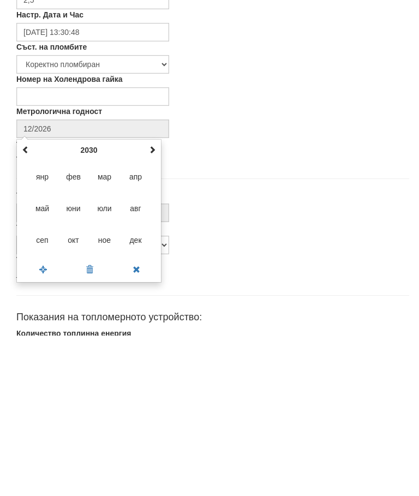
type input "09/2030"
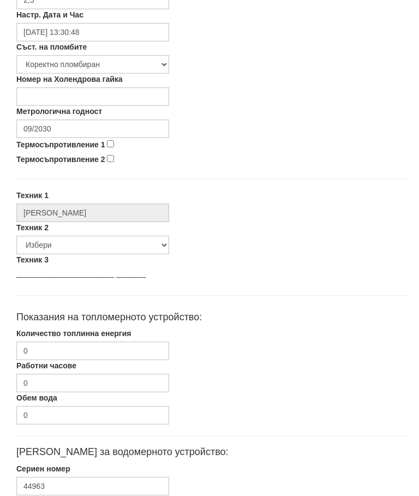
scroll to position [477, 0]
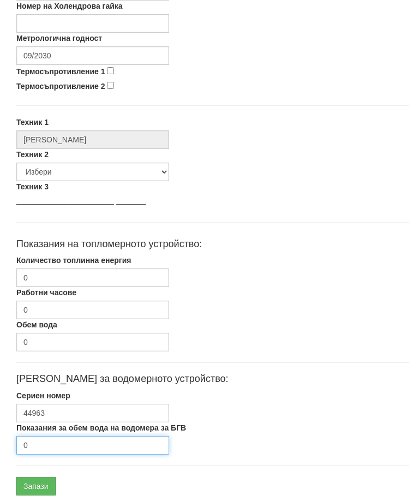
click at [59, 446] on input "0" at bounding box center [92, 445] width 153 height 19
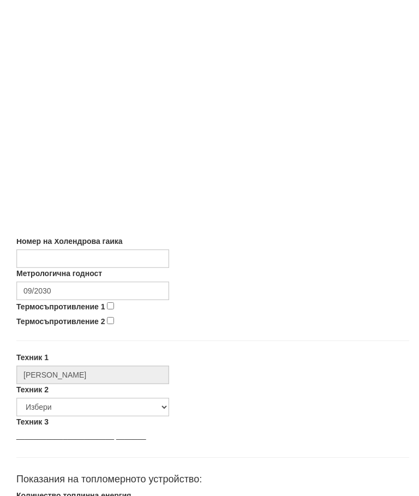
scroll to position [518, 0]
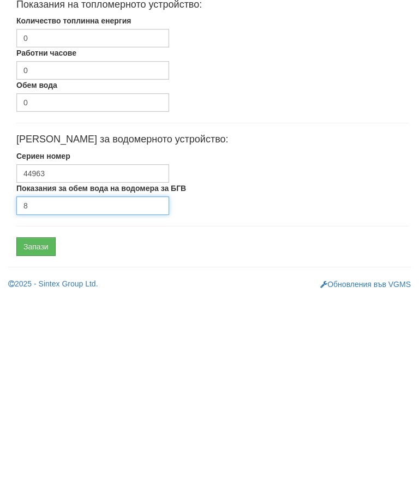
type input "8"
click at [45, 436] on input "Запази" at bounding box center [35, 445] width 39 height 19
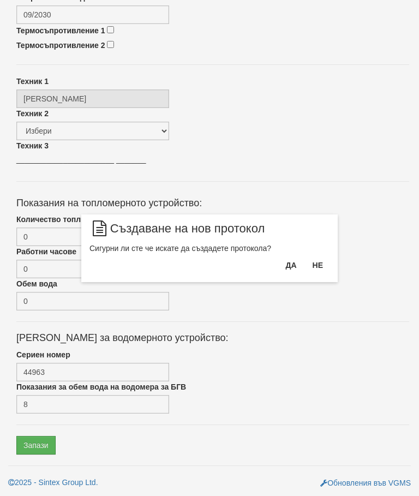
click at [284, 269] on button "Да" at bounding box center [291, 265] width 24 height 17
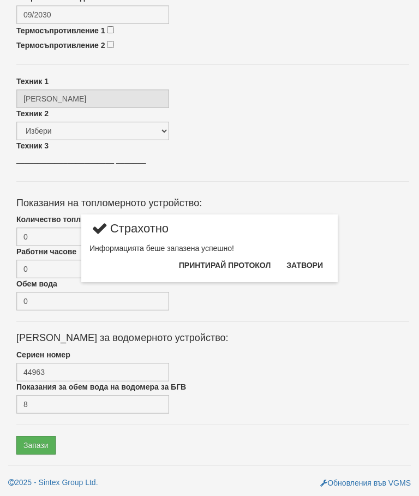
click at [304, 267] on button "Затвори" at bounding box center [305, 265] width 50 height 17
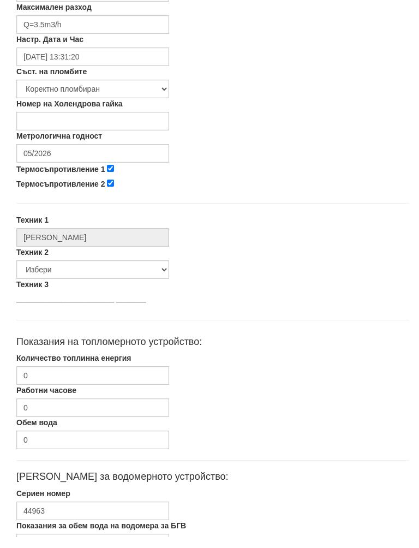
scroll to position [370, 0]
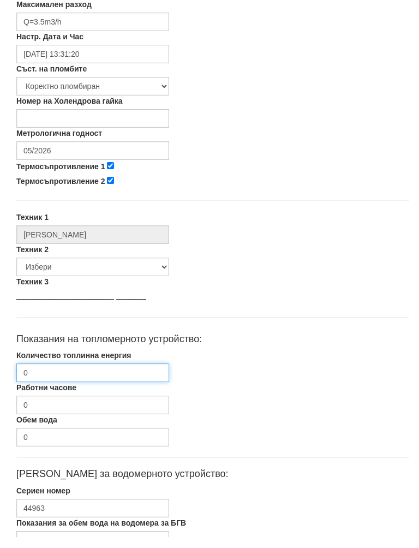
click at [97, 375] on input "0" at bounding box center [92, 384] width 153 height 19
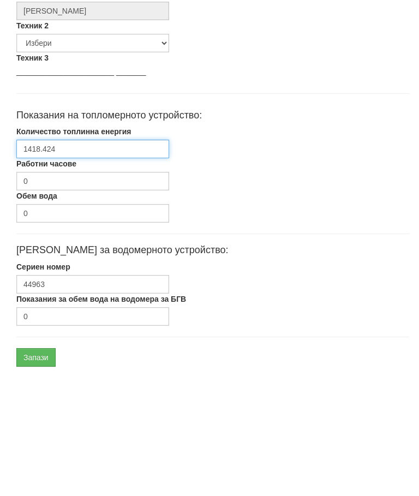
scroll to position [518, 0]
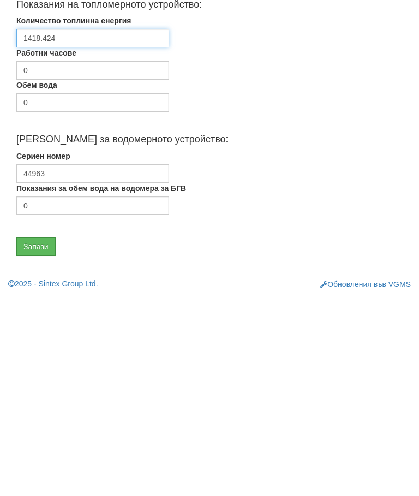
type input "1418.424"
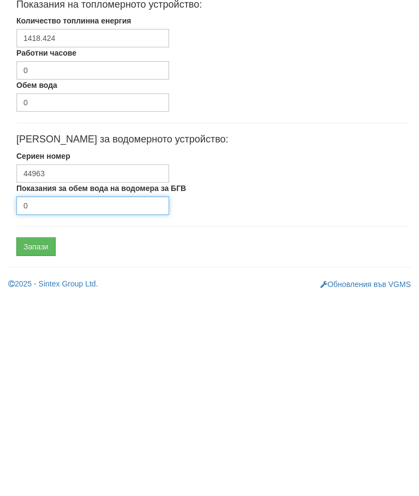
click at [75, 395] on input "0" at bounding box center [92, 404] width 153 height 19
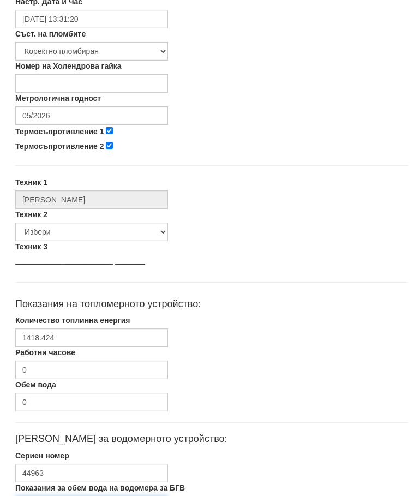
scroll to position [415, 1]
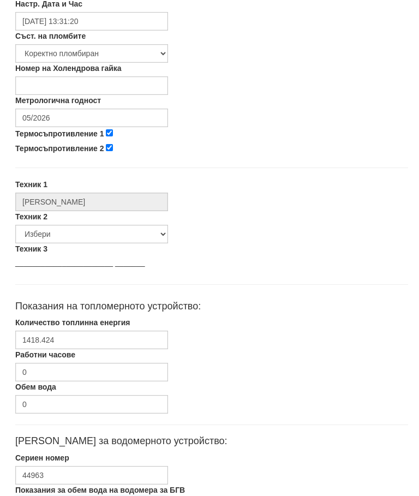
type input "923"
click at [84, 114] on input "05/2026" at bounding box center [91, 118] width 153 height 19
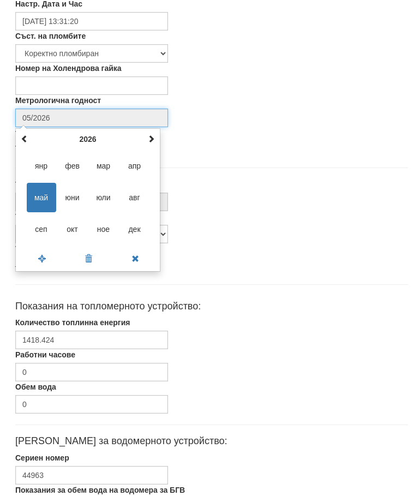
click at [154, 135] on span at bounding box center [151, 139] width 8 height 8
click at [43, 227] on span "сеп" at bounding box center [41, 229] width 29 height 29
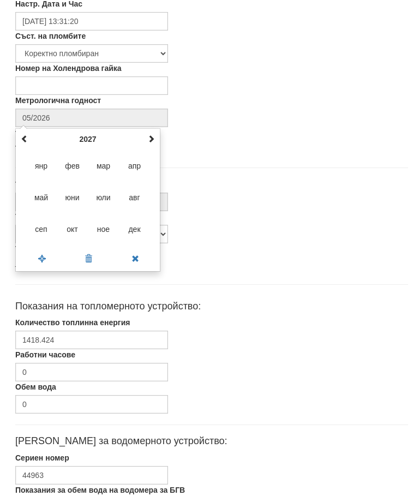
type input "09/2027"
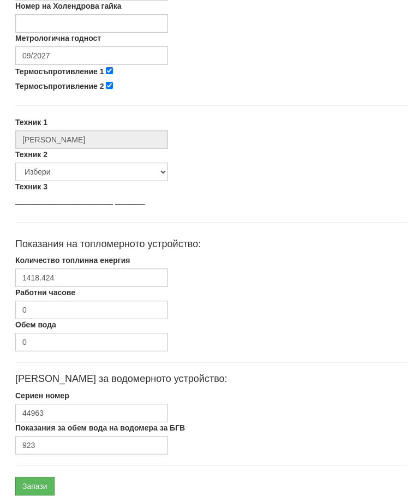
scroll to position [518, 1]
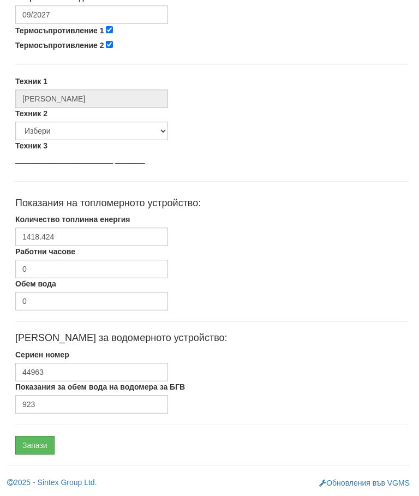
click at [46, 440] on input "Запази" at bounding box center [34, 445] width 39 height 19
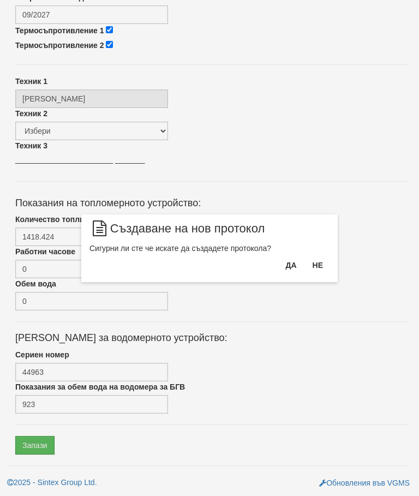
click at [285, 261] on button "Да" at bounding box center [291, 265] width 24 height 17
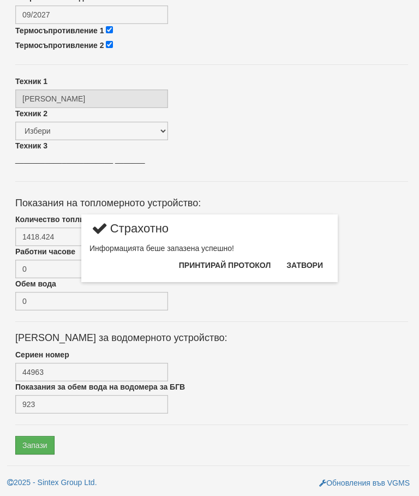
click at [309, 268] on button "Затвори" at bounding box center [305, 265] width 50 height 17
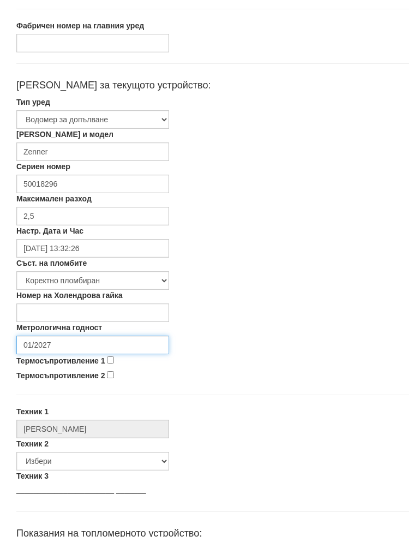
click at [87, 347] on input "01/2027" at bounding box center [92, 356] width 153 height 19
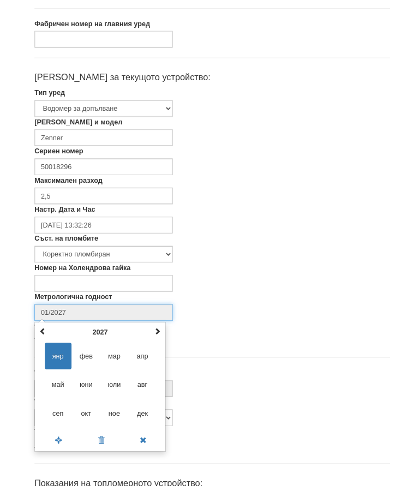
scroll to position [184, 0]
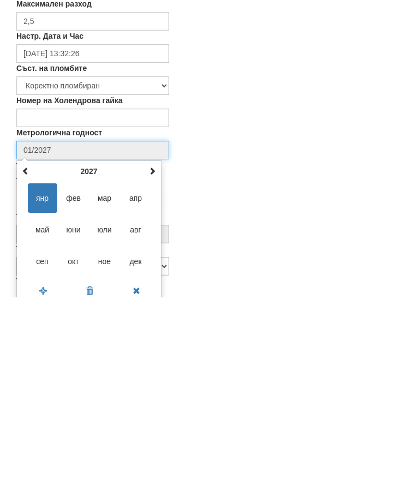
click at [155, 366] on span at bounding box center [153, 370] width 8 height 8
click at [156, 366] on span at bounding box center [153, 370] width 8 height 8
click at [155, 366] on span at bounding box center [153, 370] width 8 height 8
click at [49, 446] on span "сеп" at bounding box center [42, 460] width 29 height 29
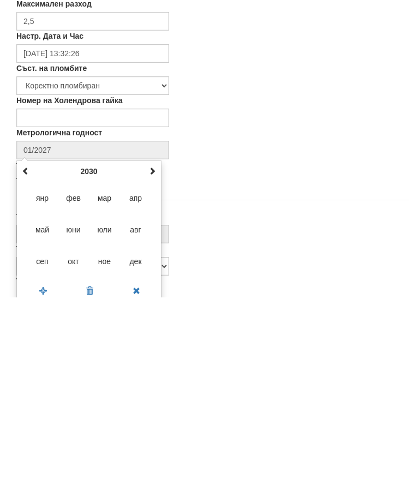
type input "09/2030"
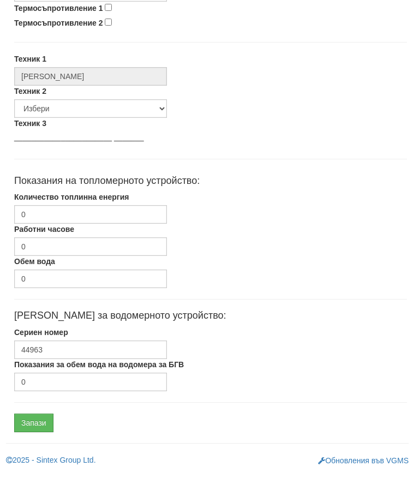
scroll to position [518, 0]
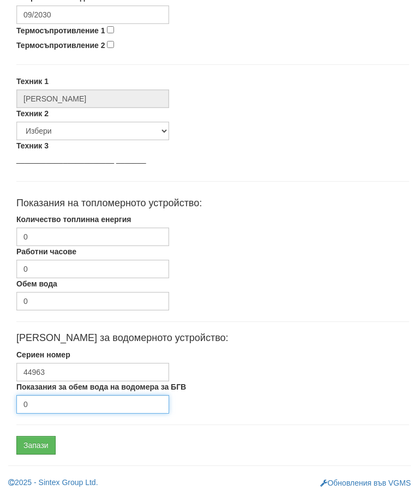
click at [71, 406] on input "0" at bounding box center [92, 404] width 153 height 19
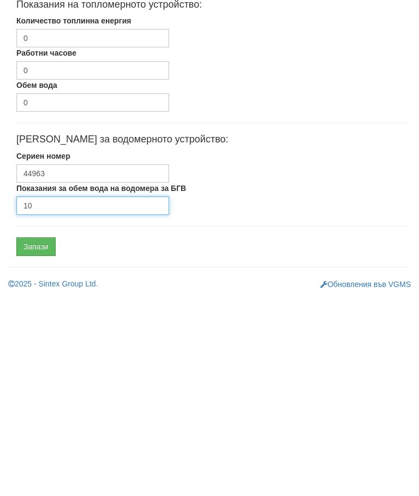
type input "10"
click at [43, 436] on input "Запази" at bounding box center [35, 445] width 39 height 19
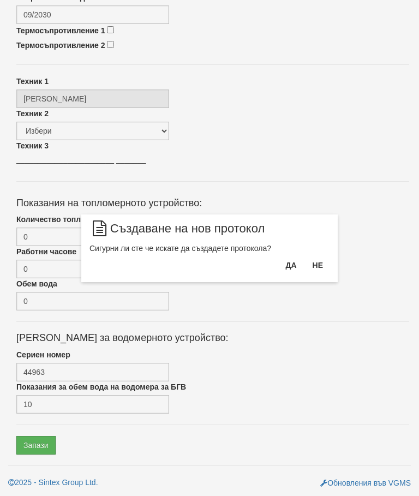
click at [280, 264] on button "Да" at bounding box center [291, 265] width 24 height 17
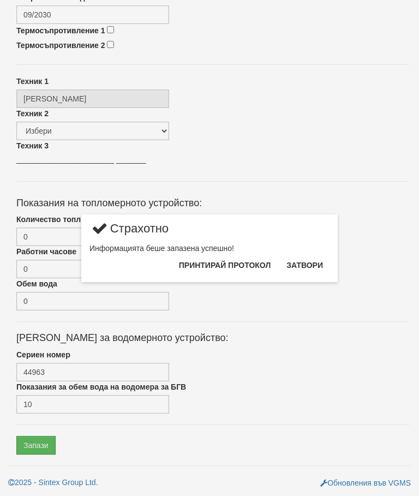
click at [304, 260] on button "Затвори" at bounding box center [305, 265] width 50 height 17
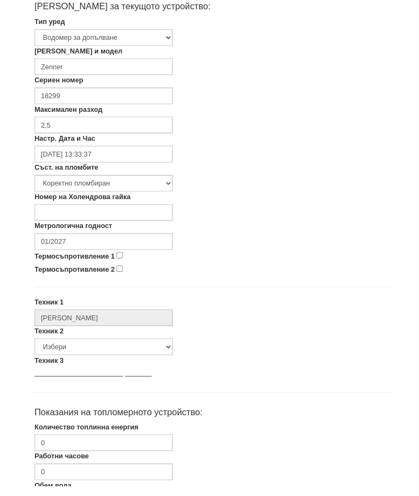
scroll to position [256, 0]
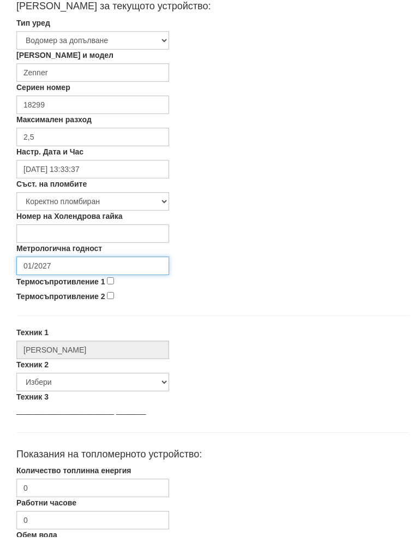
click at [82, 268] on input "01/2027" at bounding box center [92, 277] width 153 height 19
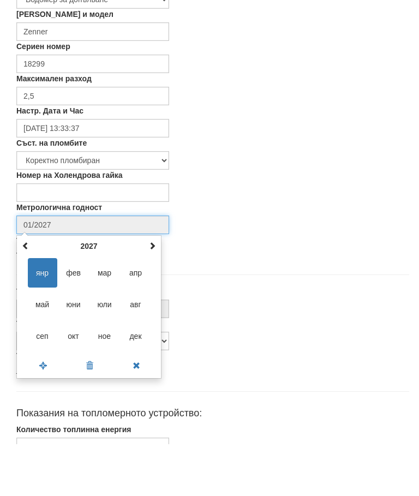
click at [153, 294] on span at bounding box center [153, 298] width 8 height 8
click at [151, 294] on span at bounding box center [153, 298] width 8 height 8
click at [152, 294] on span at bounding box center [153, 298] width 8 height 8
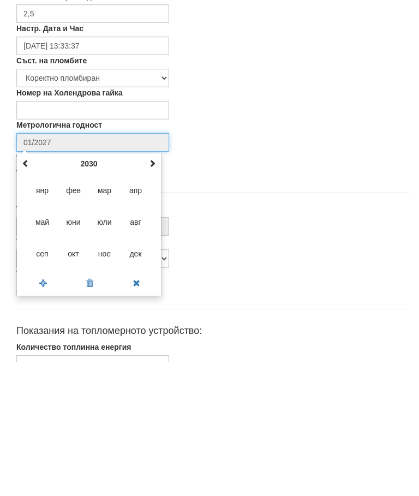
click at [45, 374] on span "сеп" at bounding box center [42, 388] width 29 height 29
type input "09/2030"
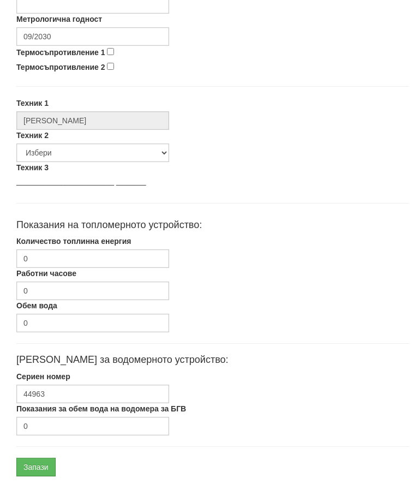
scroll to position [518, 0]
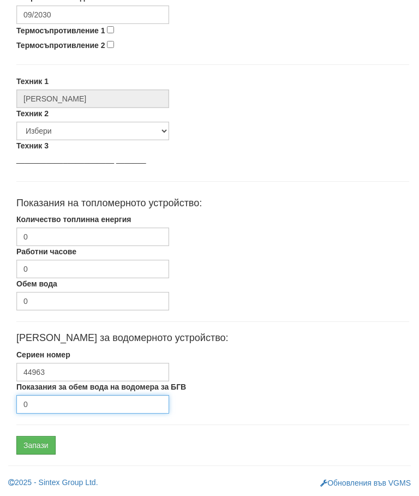
click at [57, 409] on input "0" at bounding box center [92, 404] width 153 height 19
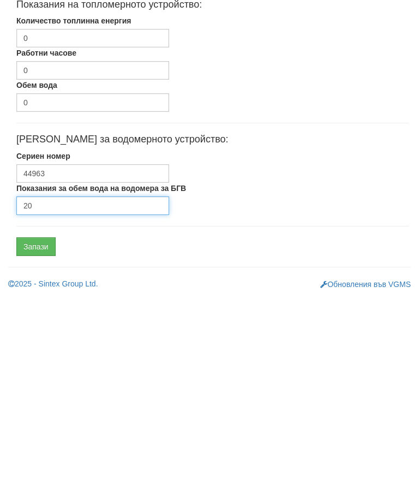
type input "20"
click at [44, 436] on input "Запази" at bounding box center [35, 445] width 39 height 19
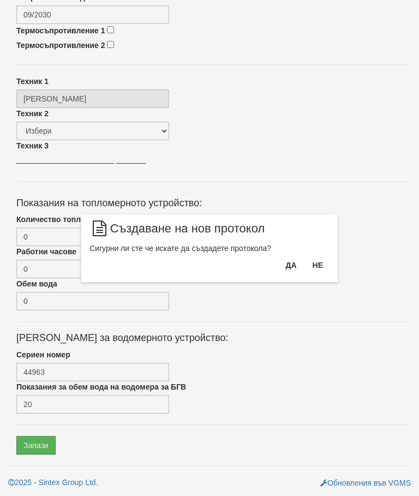
click at [289, 262] on button "Да" at bounding box center [291, 265] width 24 height 17
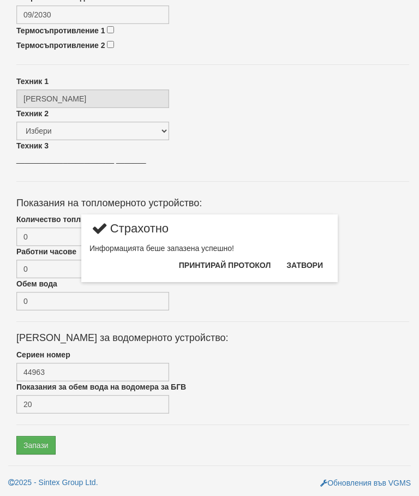
click at [311, 260] on button "Затвори" at bounding box center [305, 265] width 50 height 17
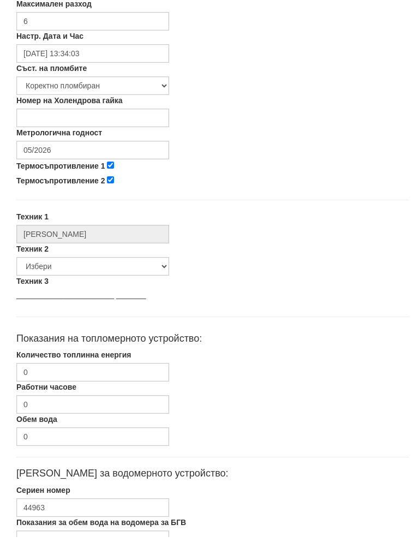
scroll to position [372, 0]
click at [83, 374] on input "0" at bounding box center [92, 383] width 153 height 19
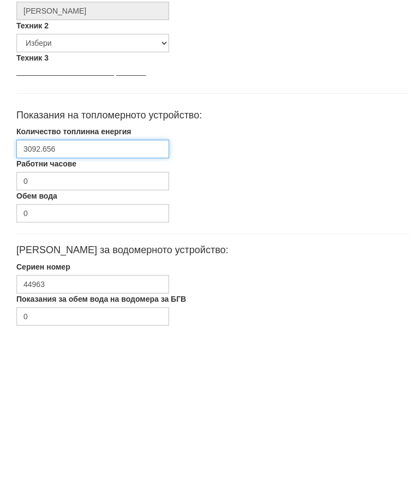
scroll to position [518, 0]
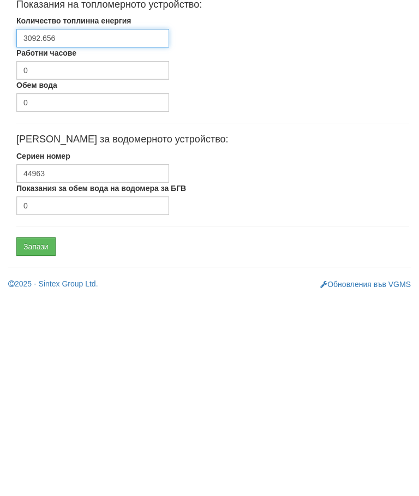
type input "3092.656"
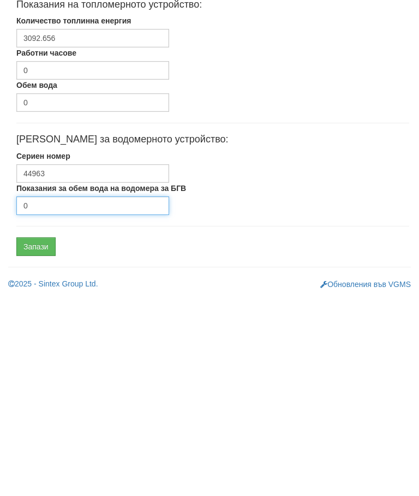
click at [62, 395] on input "0" at bounding box center [92, 404] width 153 height 19
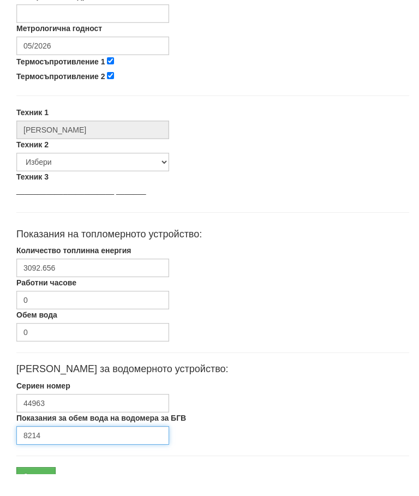
scroll to position [454, 0]
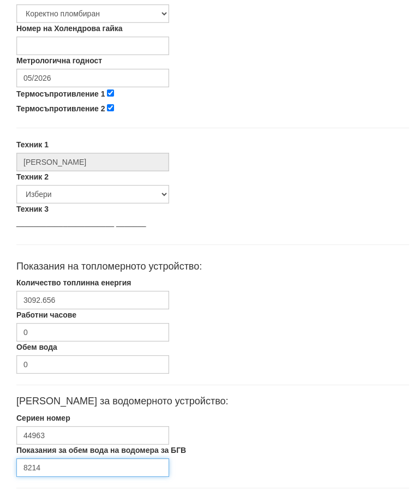
type input "8214"
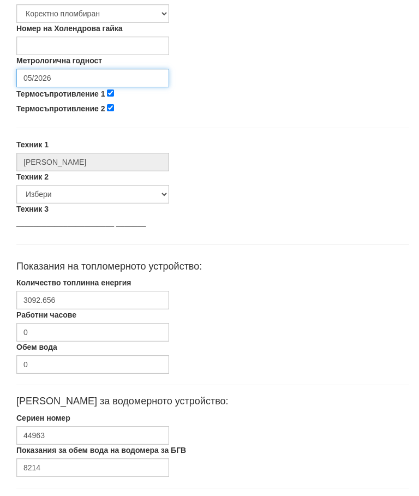
click at [89, 75] on input "05/2026" at bounding box center [92, 78] width 153 height 19
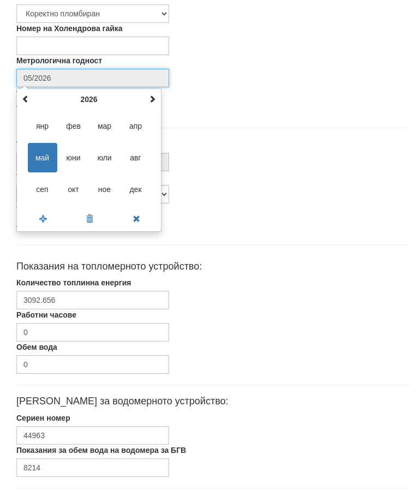
click at [144, 97] on th "2026" at bounding box center [89, 99] width 114 height 16
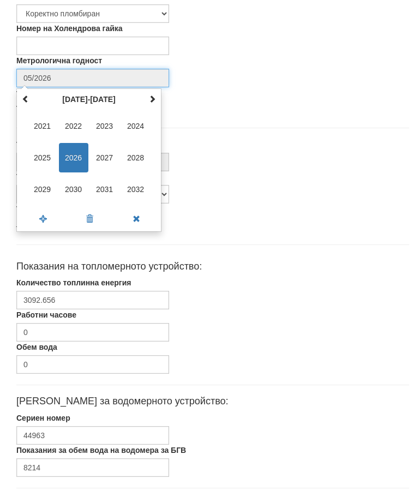
click at [108, 155] on span "2027" at bounding box center [104, 157] width 29 height 29
click at [43, 190] on span "сеп" at bounding box center [42, 189] width 29 height 29
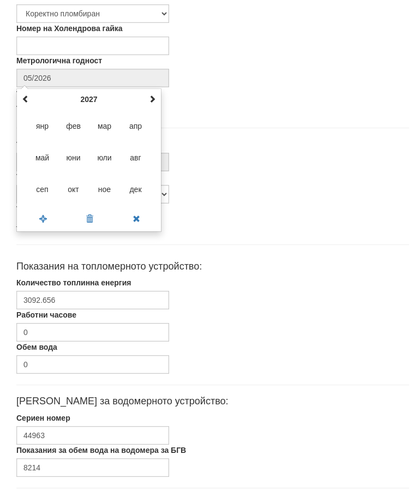
type input "09/2027"
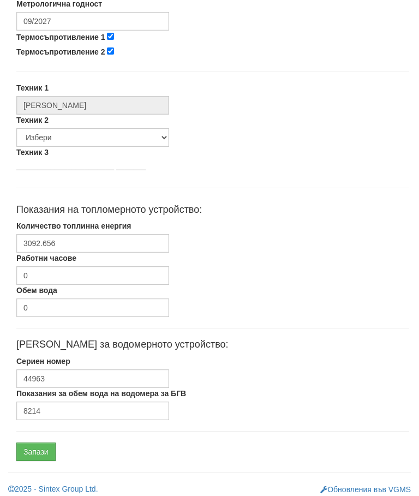
scroll to position [477, 0]
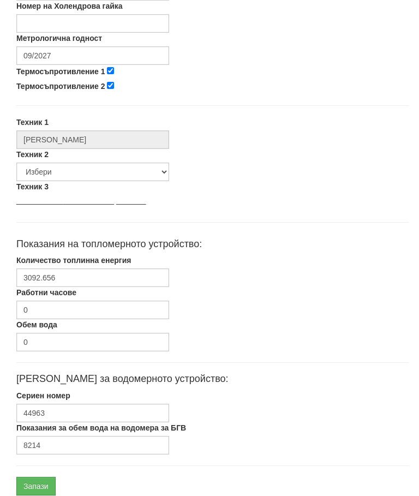
click at [43, 489] on input "Запази" at bounding box center [35, 486] width 39 height 19
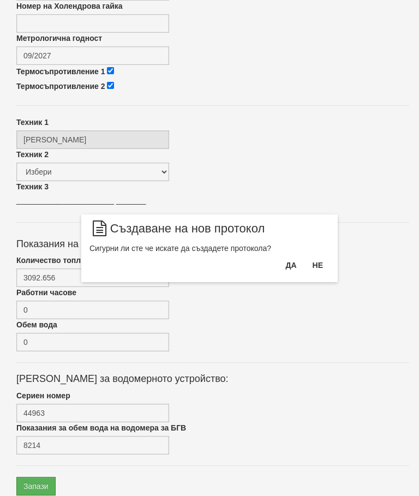
click at [281, 259] on button "Да" at bounding box center [291, 265] width 24 height 17
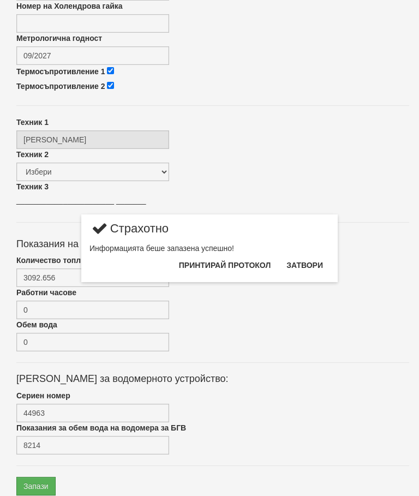
click at [309, 259] on button "Затвори" at bounding box center [305, 265] width 50 height 17
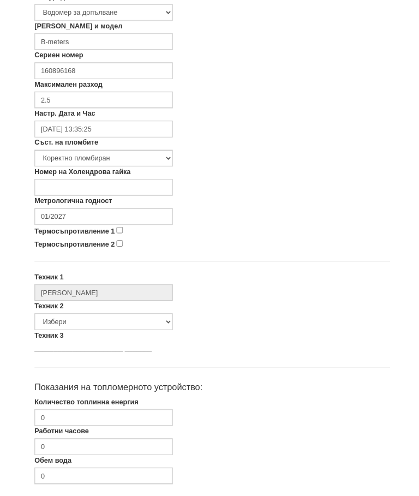
scroll to position [295, 0]
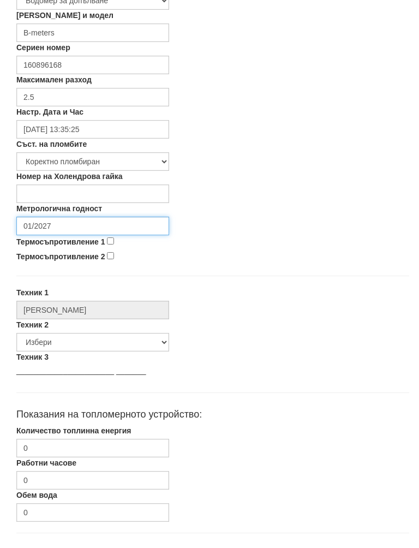
click at [97, 228] on input "01/2027" at bounding box center [92, 237] width 153 height 19
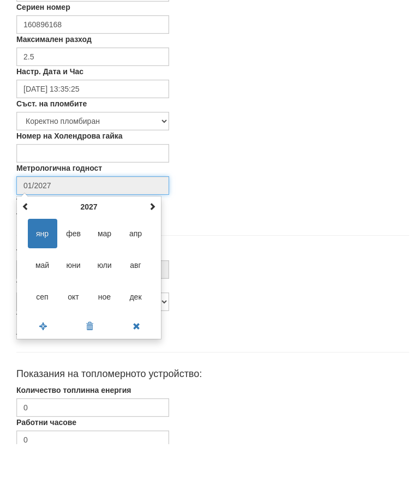
click at [149, 254] on span at bounding box center [153, 258] width 8 height 8
click at [151, 254] on span at bounding box center [153, 258] width 8 height 8
click at [153, 254] on span at bounding box center [153, 258] width 8 height 8
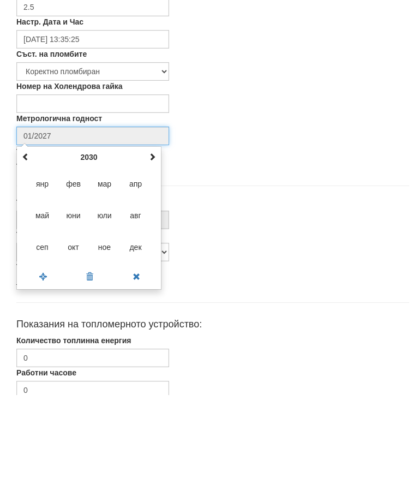
click at [45, 334] on span "сеп" at bounding box center [42, 348] width 29 height 29
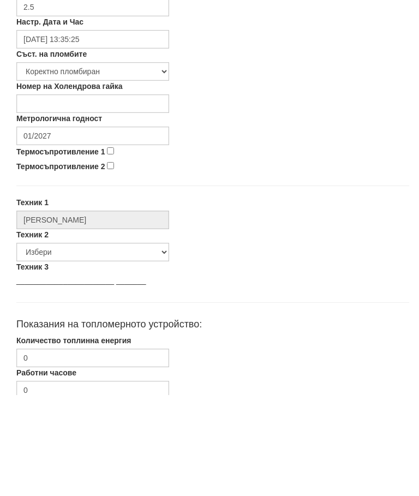
type input "09/2030"
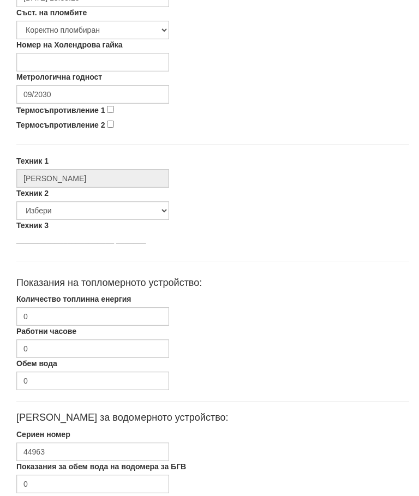
scroll to position [477, 0]
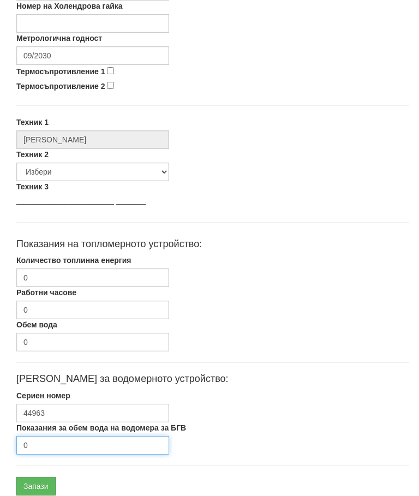
click at [68, 444] on input "0" at bounding box center [92, 445] width 153 height 19
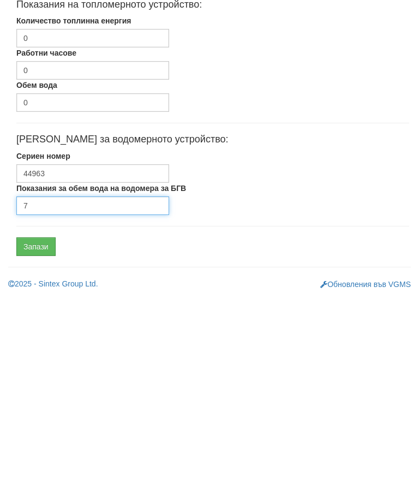
type input "7"
click at [44, 436] on input "Запази" at bounding box center [35, 445] width 39 height 19
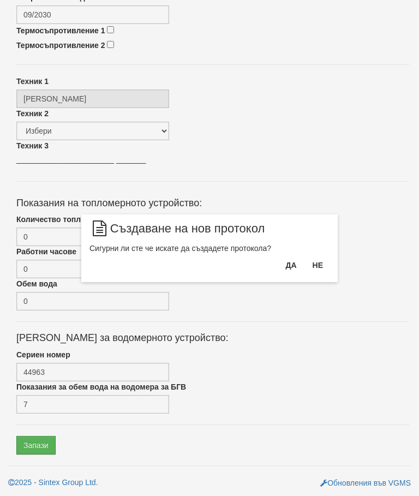
click at [287, 262] on button "Да" at bounding box center [291, 265] width 24 height 17
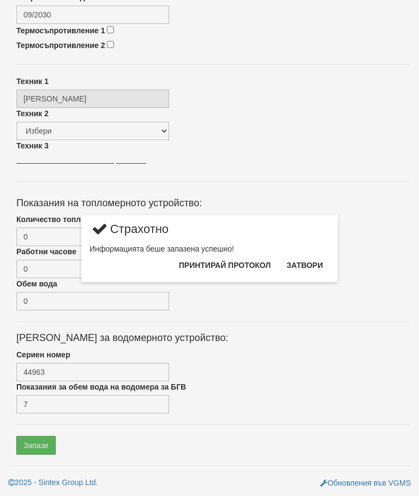
click at [306, 261] on button "Затвори" at bounding box center [305, 265] width 50 height 17
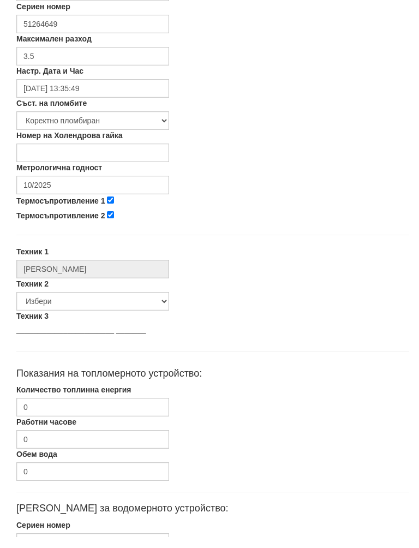
scroll to position [337, 0]
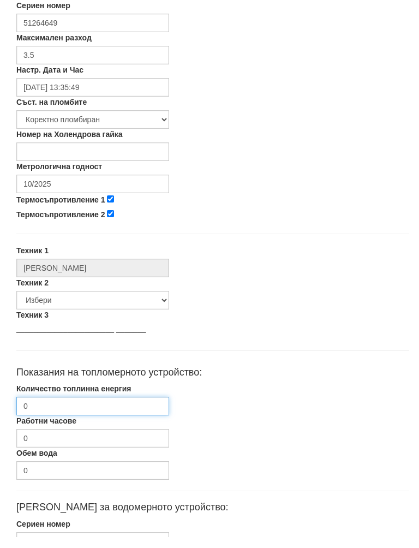
click at [105, 409] on input "0" at bounding box center [92, 418] width 153 height 19
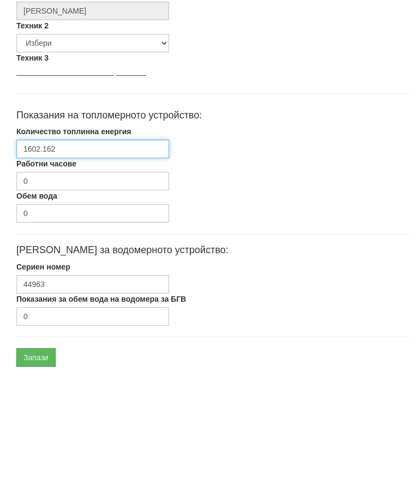
scroll to position [518, 0]
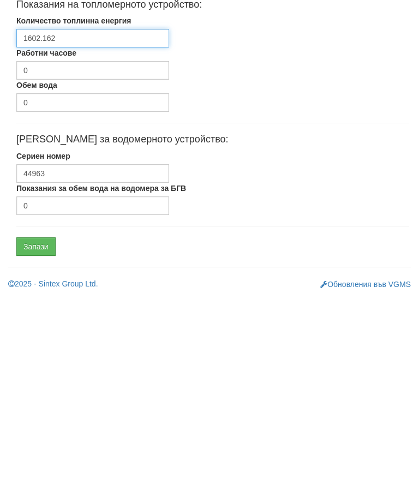
type input "1602.162"
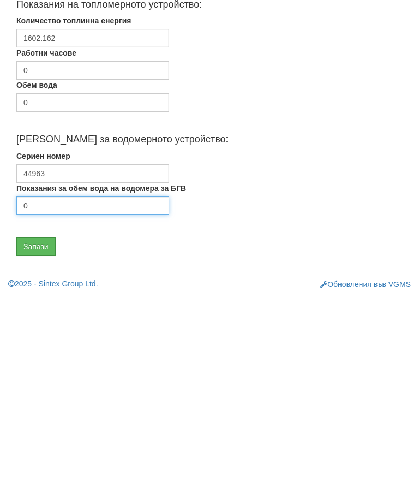
click at [62, 395] on input "0" at bounding box center [92, 404] width 153 height 19
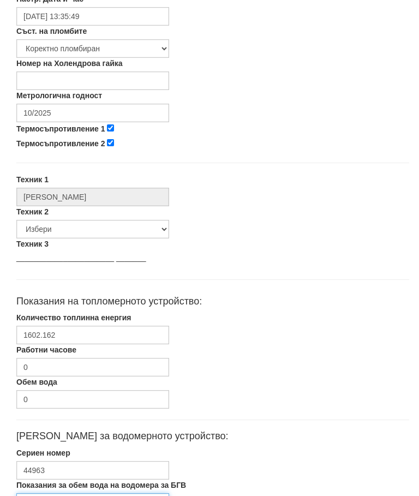
scroll to position [418, 0]
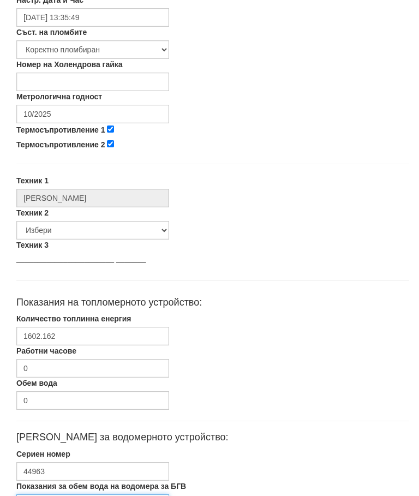
type input "2505"
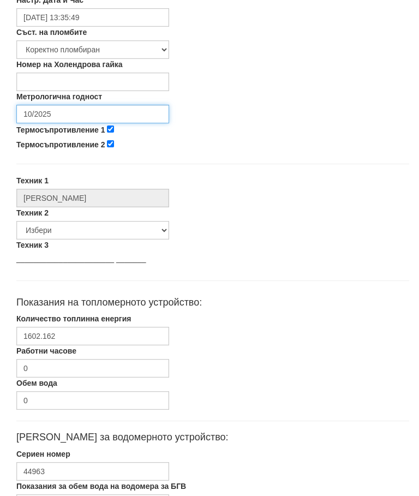
click at [88, 111] on input "10/2025" at bounding box center [92, 114] width 153 height 19
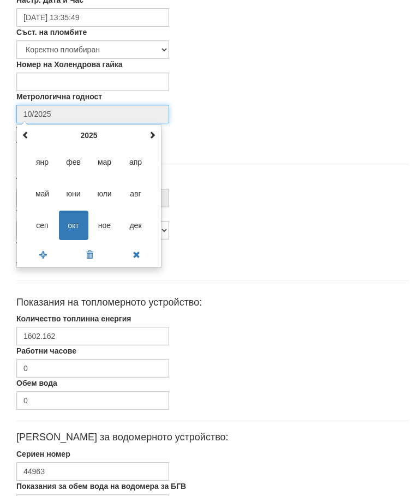
click at [157, 134] on th at bounding box center [152, 135] width 13 height 16
click at [156, 132] on span at bounding box center [153, 135] width 8 height 8
click at [153, 135] on span at bounding box center [153, 135] width 8 height 8
click at [154, 133] on span at bounding box center [153, 135] width 8 height 8
click at [155, 135] on span at bounding box center [153, 135] width 8 height 8
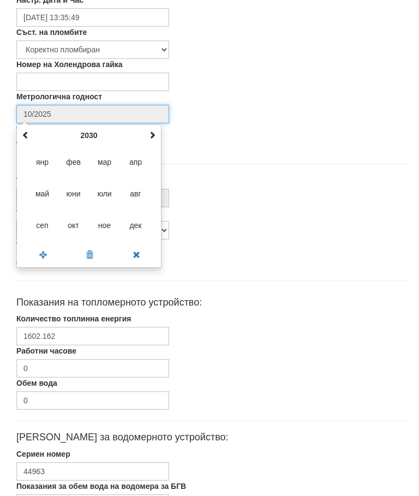
click at [45, 224] on span "сеп" at bounding box center [42, 225] width 29 height 29
type input "09/2030"
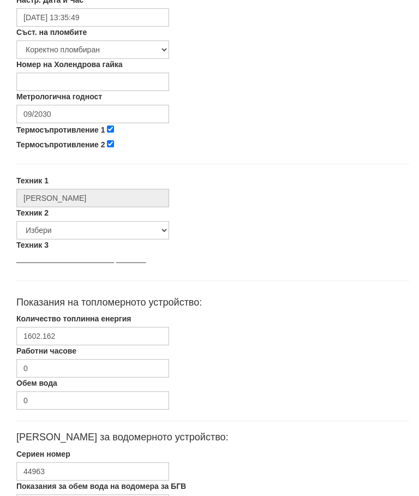
scroll to position [477, 0]
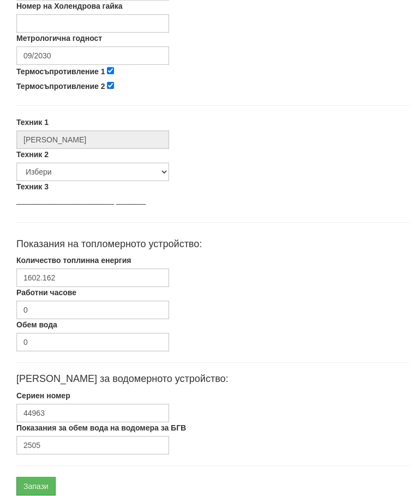
click at [45, 487] on input "Запази" at bounding box center [35, 486] width 39 height 19
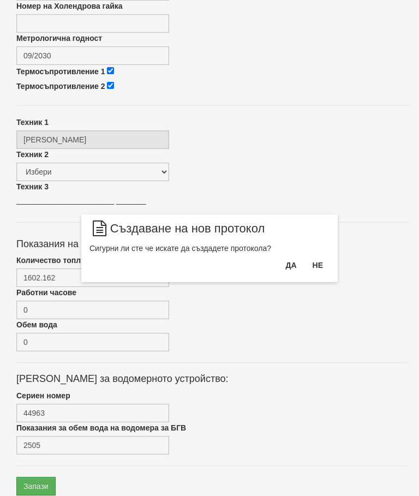
click at [286, 259] on button "Да" at bounding box center [291, 265] width 24 height 17
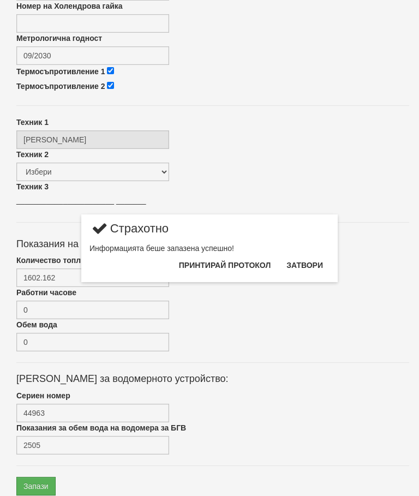
click at [309, 263] on button "Затвори" at bounding box center [305, 265] width 50 height 17
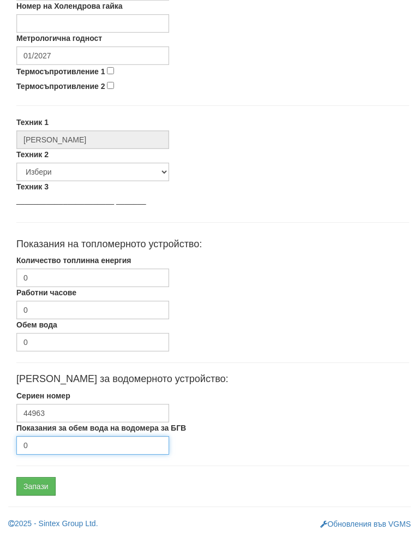
click at [72, 447] on input "0" at bounding box center [92, 456] width 153 height 19
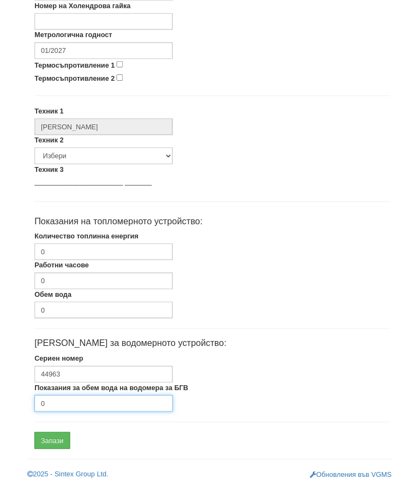
scroll to position [518, 0]
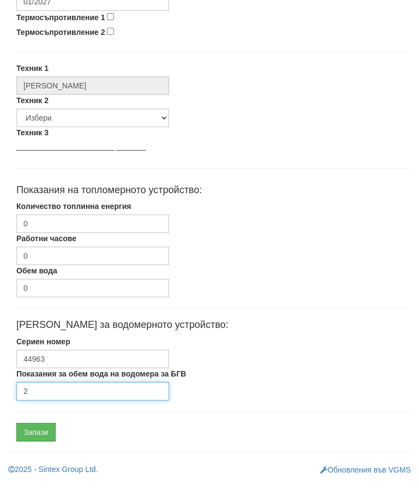
type input "2"
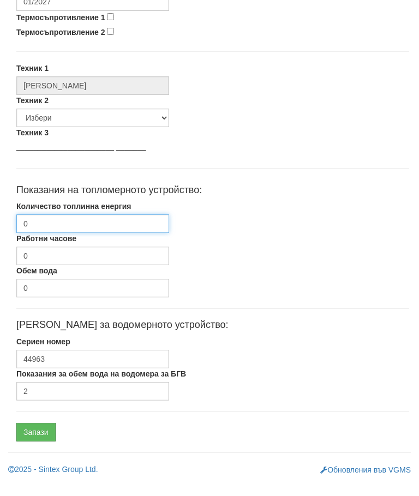
click at [105, 228] on input "0" at bounding box center [92, 237] width 153 height 19
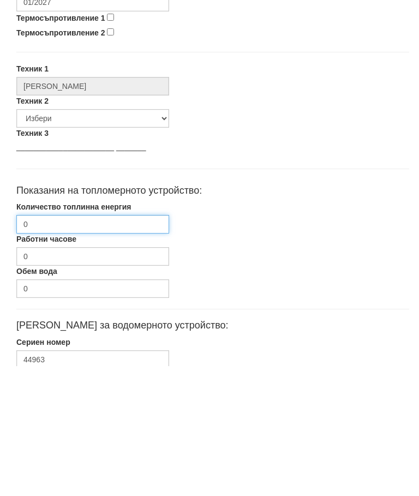
scroll to position [396, 0]
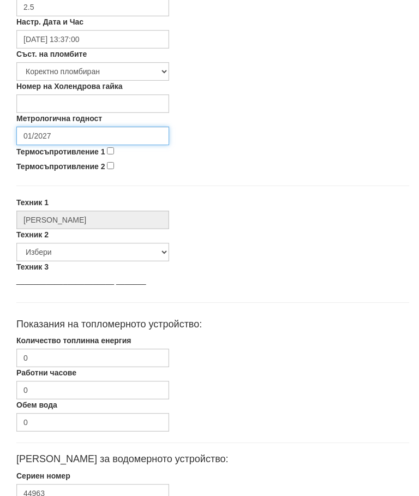
click at [90, 135] on input "01/2027" at bounding box center [92, 136] width 153 height 19
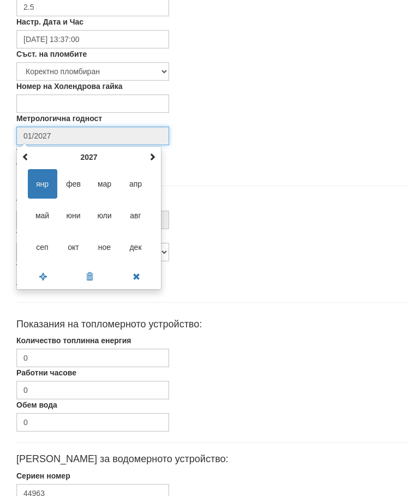
click at [157, 156] on th at bounding box center [152, 157] width 13 height 16
click at [155, 156] on span at bounding box center [153, 157] width 8 height 8
click at [156, 157] on th at bounding box center [152, 157] width 13 height 16
click at [47, 252] on span "сеп" at bounding box center [42, 247] width 29 height 29
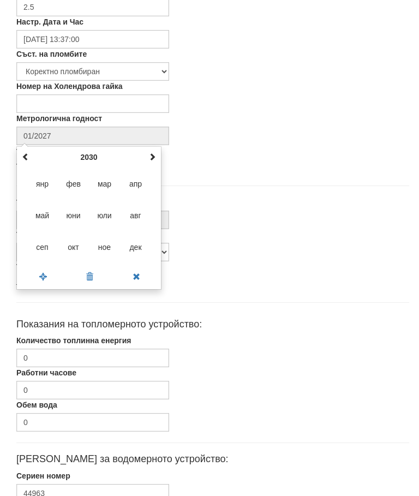
type input "09/2030"
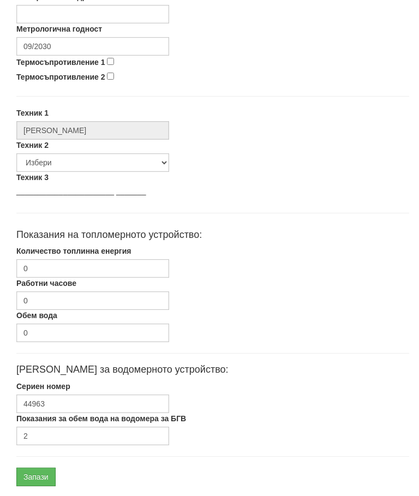
scroll to position [518, 0]
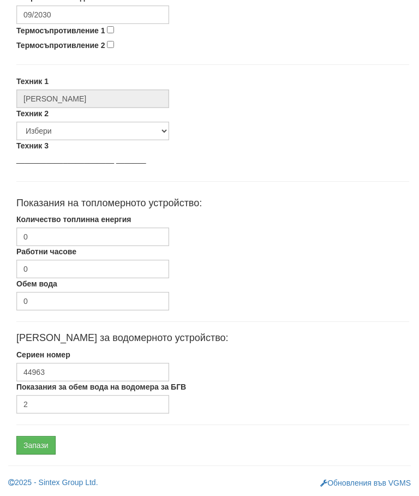
click at [40, 441] on input "Запази" at bounding box center [35, 445] width 39 height 19
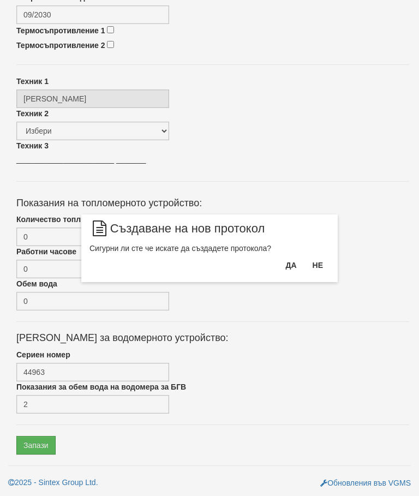
click at [288, 262] on button "Да" at bounding box center [291, 265] width 24 height 17
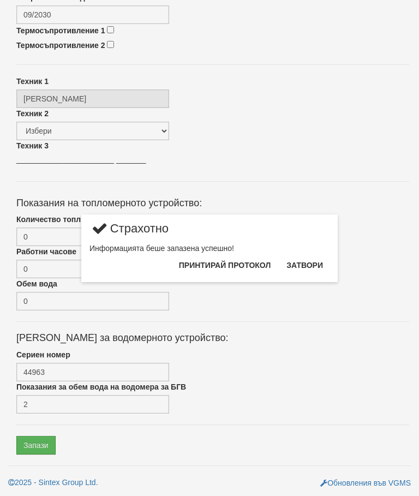
click at [305, 265] on button "Затвори" at bounding box center [305, 265] width 50 height 17
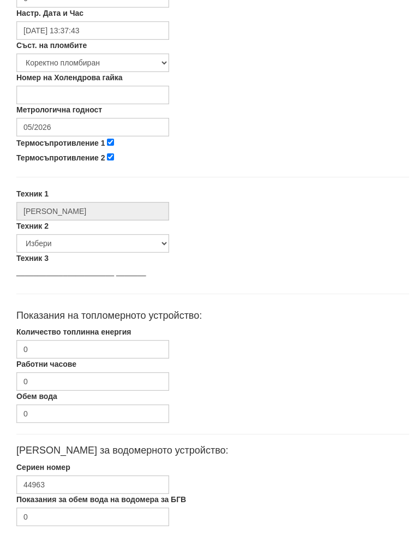
scroll to position [396, 0]
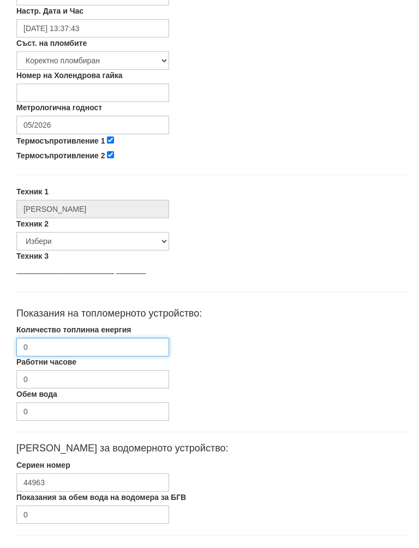
click at [105, 352] on input "0" at bounding box center [92, 359] width 153 height 19
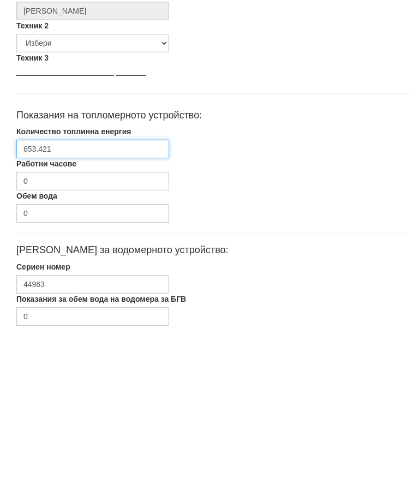
scroll to position [518, 0]
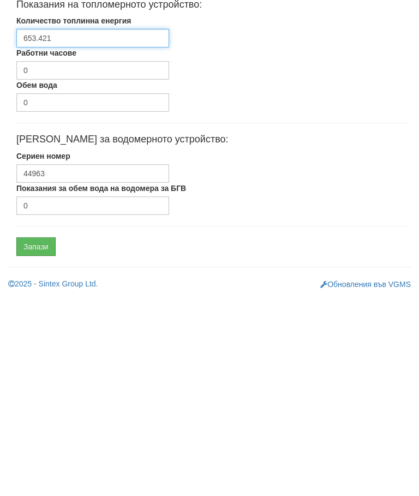
type input "653.421"
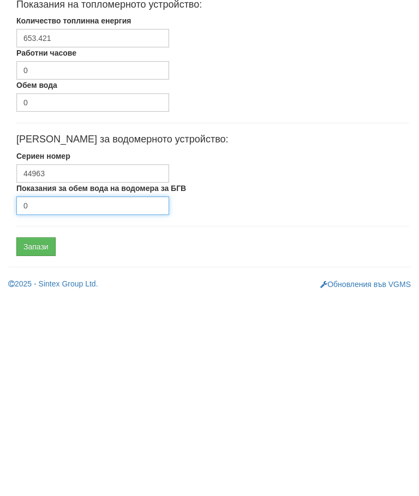
click at [85, 395] on input "0" at bounding box center [92, 404] width 153 height 19
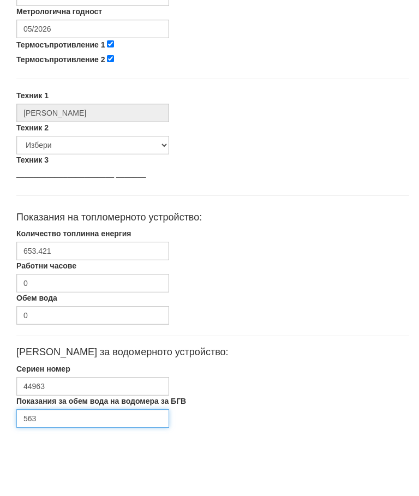
scroll to position [446, 0]
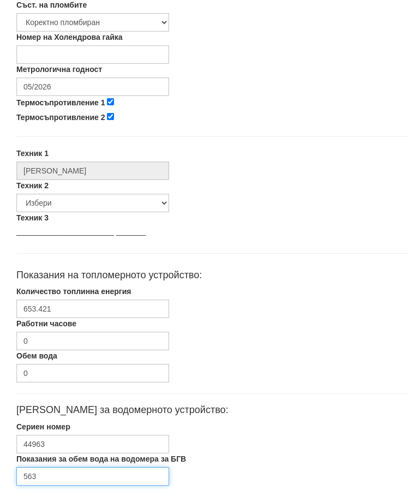
type input "563"
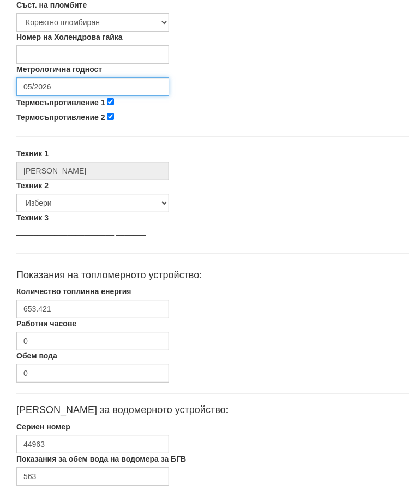
click at [90, 84] on input "05/2026" at bounding box center [92, 87] width 153 height 19
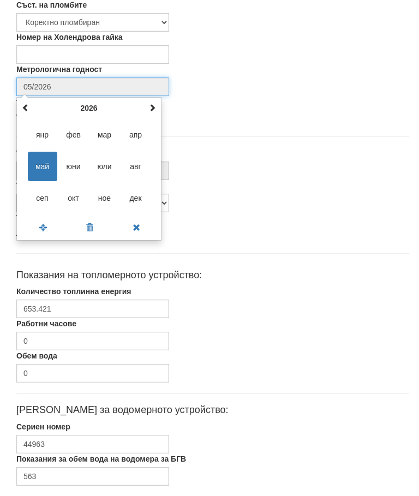
click at [150, 105] on span at bounding box center [153, 108] width 8 height 8
click at [154, 107] on span at bounding box center [153, 108] width 8 height 8
click at [28, 105] on span at bounding box center [26, 108] width 8 height 8
click at [50, 195] on span "сеп" at bounding box center [42, 198] width 29 height 29
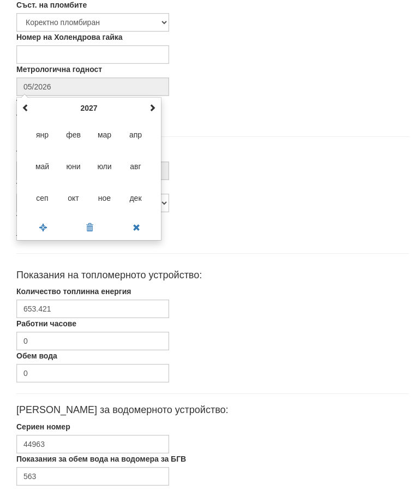
type input "09/2027"
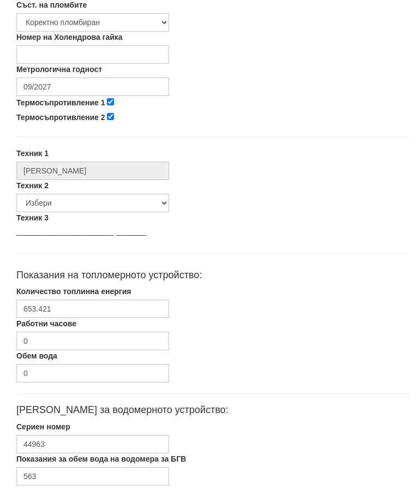
scroll to position [477, 0]
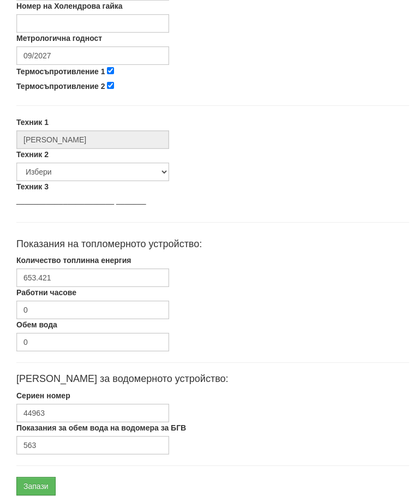
click at [43, 486] on input "Запази" at bounding box center [35, 486] width 39 height 19
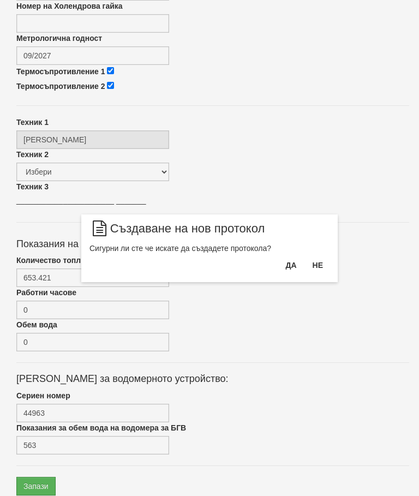
click at [286, 263] on button "Да" at bounding box center [291, 265] width 24 height 17
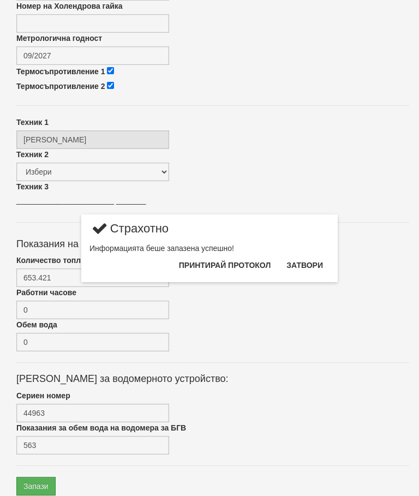
click at [307, 264] on button "Затвори" at bounding box center [305, 265] width 50 height 17
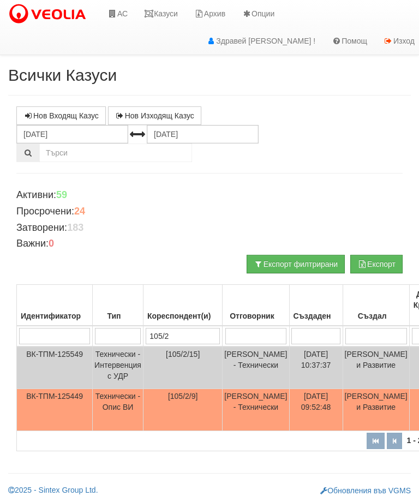
click at [177, 10] on link "Казуси" at bounding box center [161, 13] width 50 height 27
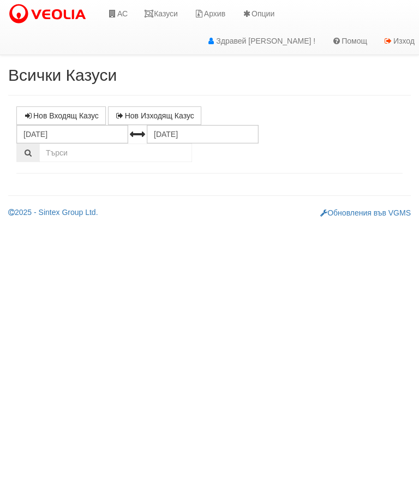
select select "10"
select select "1"
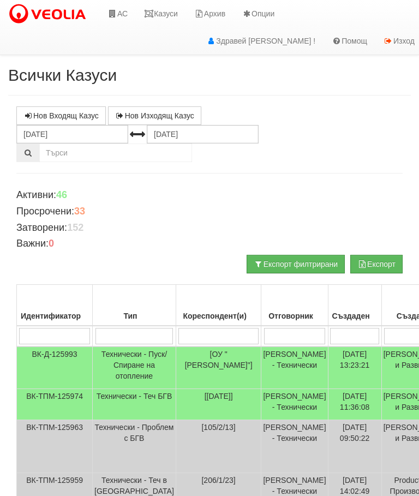
click at [128, 336] on input "search" at bounding box center [135, 336] width 78 height 16
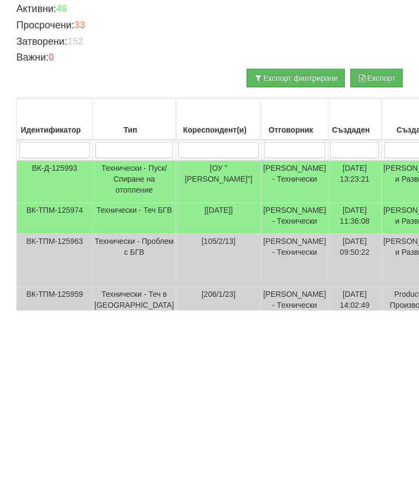
type input "Т"
type input "Тех"
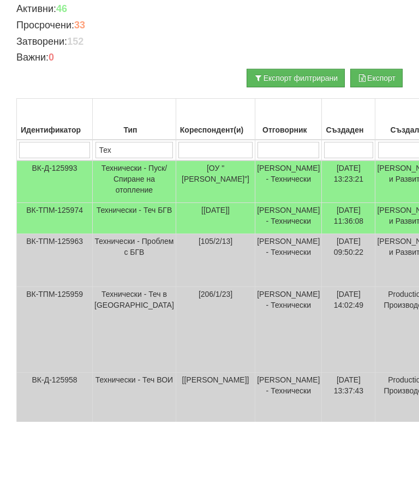
scroll to position [112, 0]
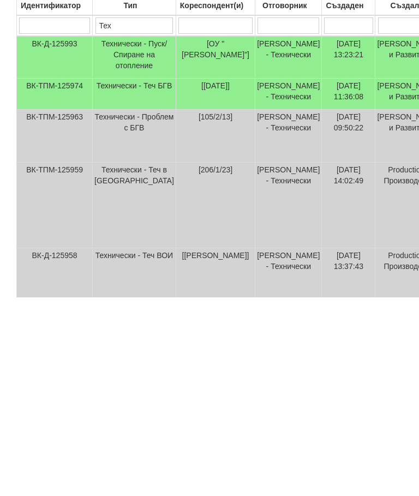
type input "Тех"
click at [127, 277] on td "Технически - Теч БГВ" at bounding box center [135, 292] width 84 height 31
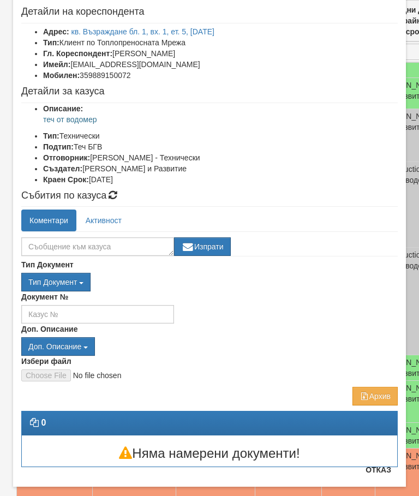
scroll to position [56, 0]
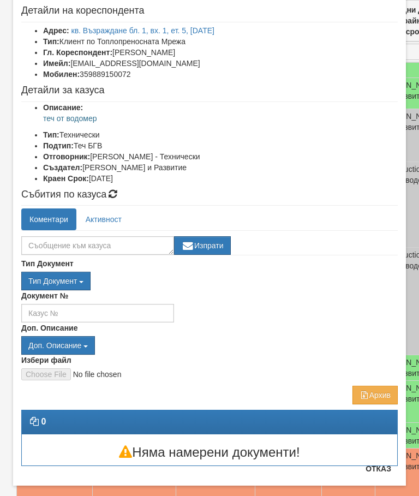
click at [376, 472] on button "Отказ" at bounding box center [378, 468] width 39 height 17
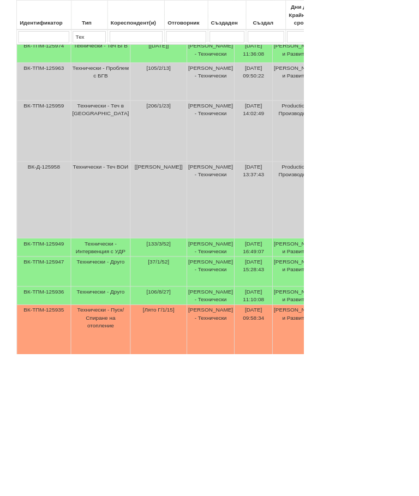
scroll to position [348, 0]
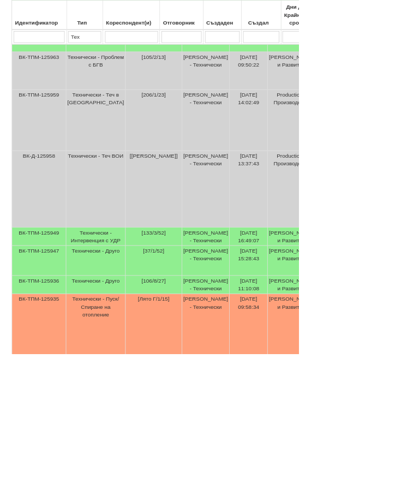
click at [127, 345] on td "Технически - Интервенция с УДР" at bounding box center [135, 332] width 84 height 26
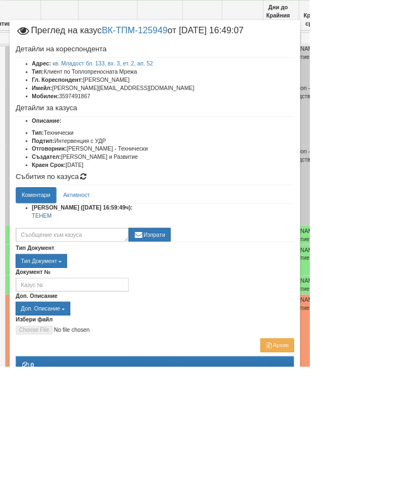
scroll to position [401, 43]
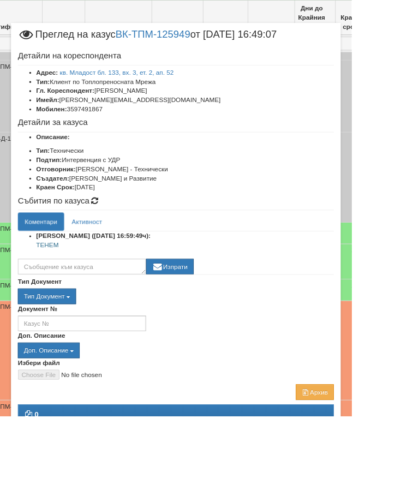
click at [368, 344] on div "Тип Документ П М ЗСП ОК СМПТ КПК ППО КПА КПАПО [GEOGRAPHIC_DATA] ППА ПВЕВ Д" at bounding box center [209, 353] width 377 height 19
click at [346, 359] on div "Тип Документ П М ЗСП ОК СМПТ КПК ППО КПА КПАПО [GEOGRAPHIC_DATA] ППА ПВЕВ Д" at bounding box center [209, 353] width 377 height 19
click at [336, 372] on div "Документ №" at bounding box center [209, 379] width 393 height 32
